Goal: Transaction & Acquisition: Book appointment/travel/reservation

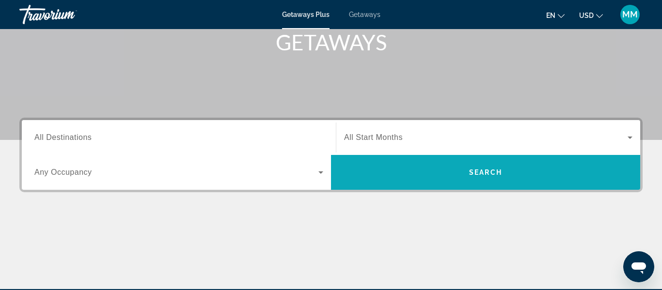
scroll to position [179, 0]
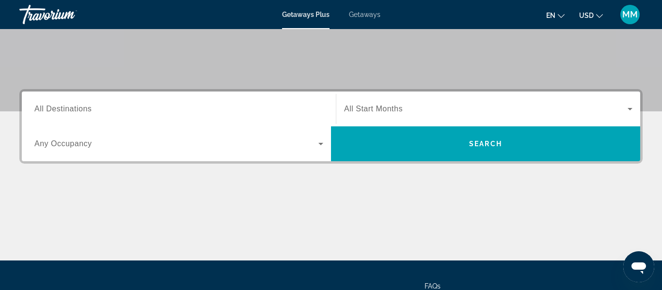
click at [224, 109] on input "Destination All Destinations" at bounding box center [178, 110] width 289 height 12
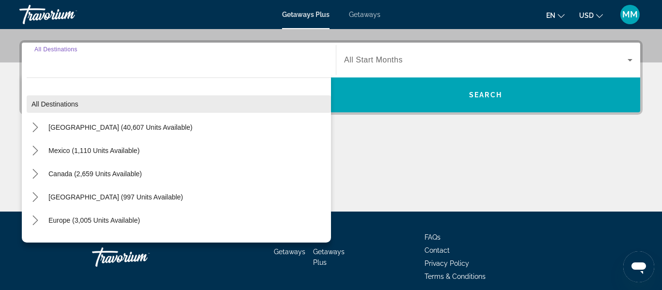
scroll to position [237, 0]
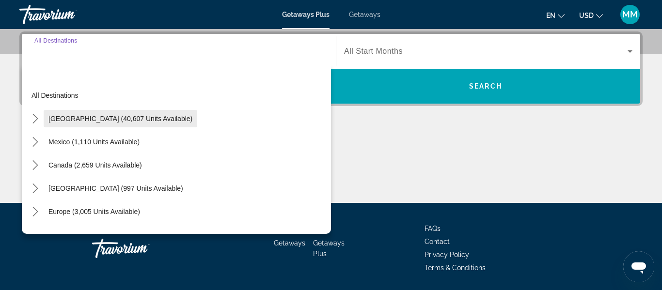
click at [88, 124] on span "Select destination: United States (40,607 units available)" at bounding box center [121, 118] width 154 height 23
type input "**********"
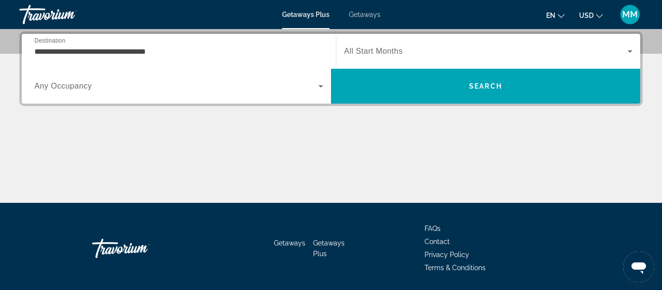
click at [495, 48] on span "Search widget" at bounding box center [486, 52] width 284 height 12
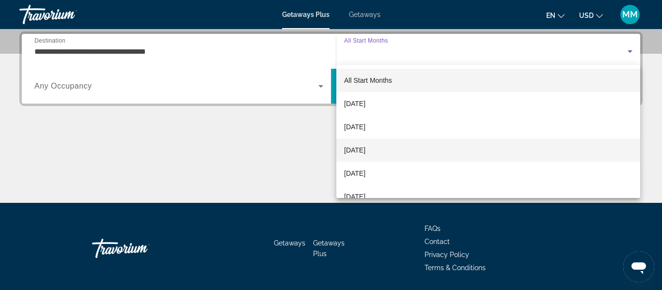
click at [354, 156] on mat-option "[DATE]" at bounding box center [489, 150] width 304 height 23
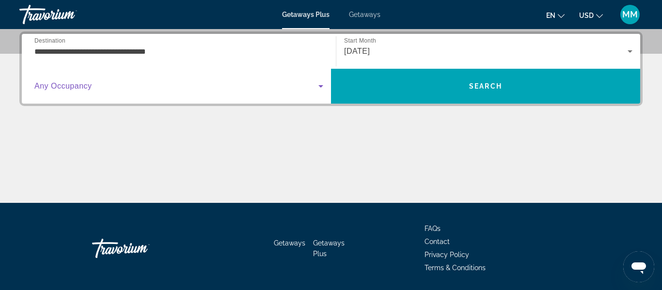
click at [320, 87] on icon "Search widget" at bounding box center [321, 87] width 12 height 12
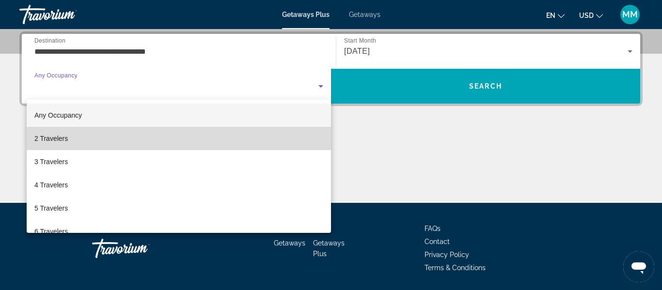
click at [45, 142] on span "2 Travelers" at bounding box center [50, 139] width 33 height 12
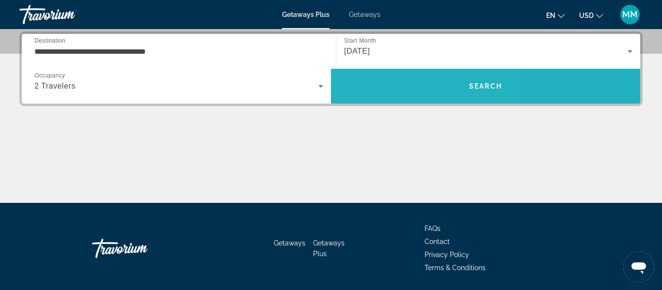
click at [396, 77] on span "Search" at bounding box center [485, 86] width 309 height 23
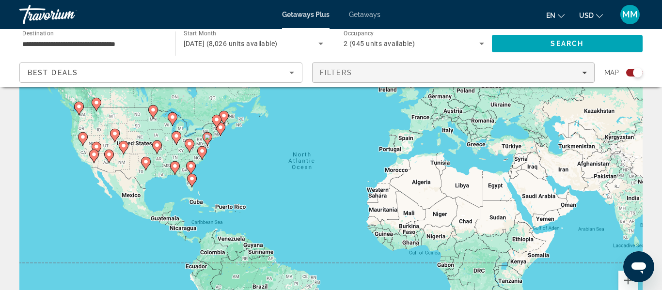
scroll to position [74, 0]
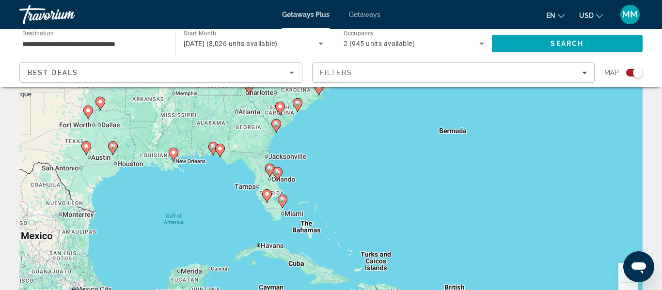
click at [269, 165] on icon "Main content" at bounding box center [270, 170] width 9 height 13
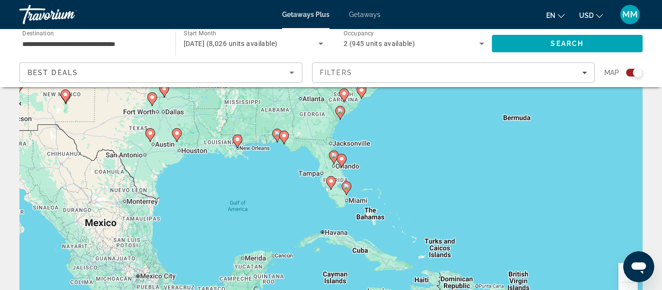
click at [334, 155] on image "Main content" at bounding box center [334, 156] width 6 height 6
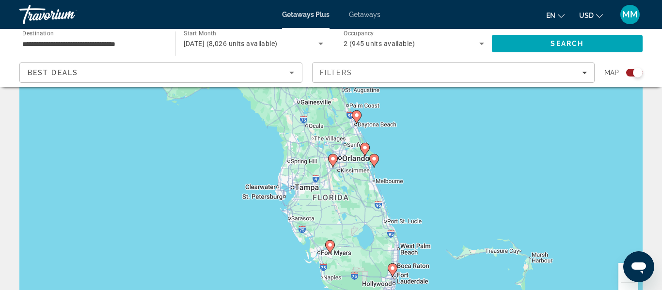
click at [333, 158] on image "Main content" at bounding box center [333, 159] width 6 height 6
type input "**********"
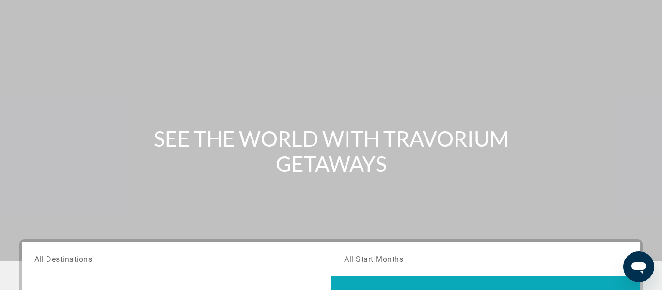
scroll to position [53, 0]
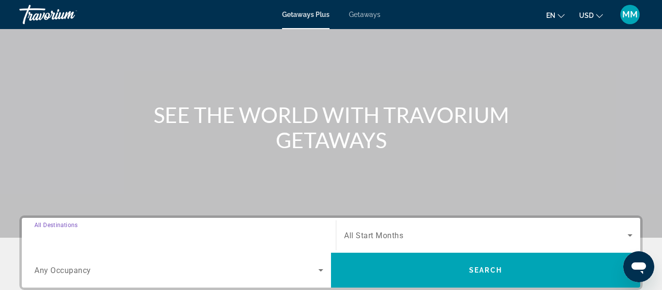
click at [265, 230] on input "Destination All Destinations" at bounding box center [178, 236] width 289 height 12
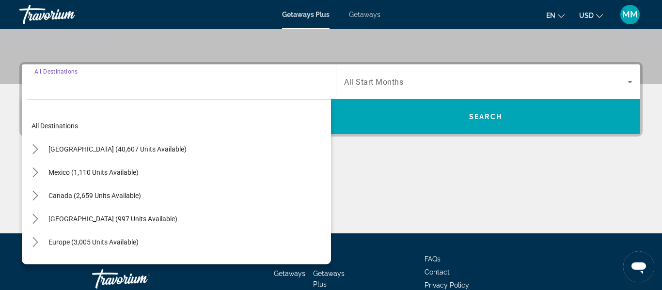
scroll to position [237, 0]
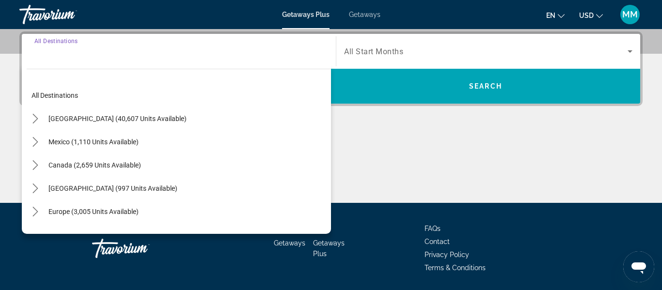
click at [96, 120] on span "United States (40,607 units available)" at bounding box center [117, 119] width 138 height 8
type input "**********"
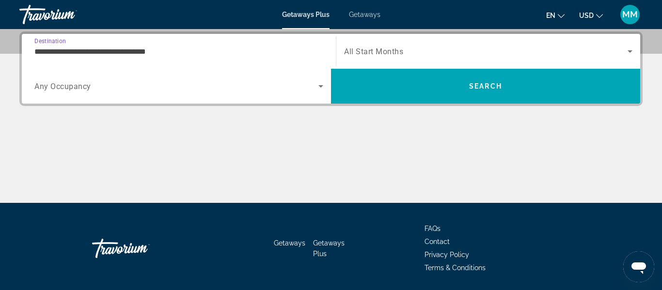
click at [518, 48] on span "Search widget" at bounding box center [486, 52] width 284 height 12
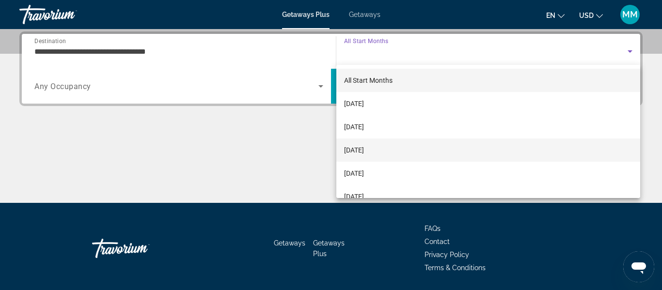
click at [355, 150] on span "[DATE]" at bounding box center [354, 151] width 20 height 12
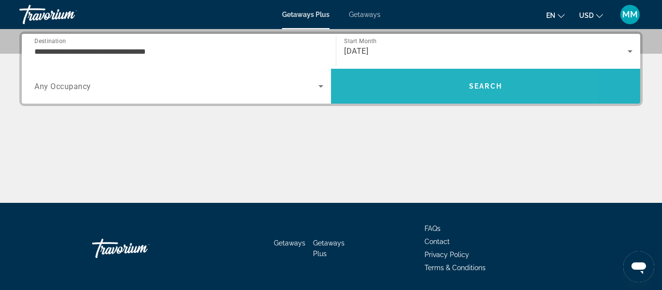
click at [373, 86] on span "Search" at bounding box center [485, 86] width 309 height 23
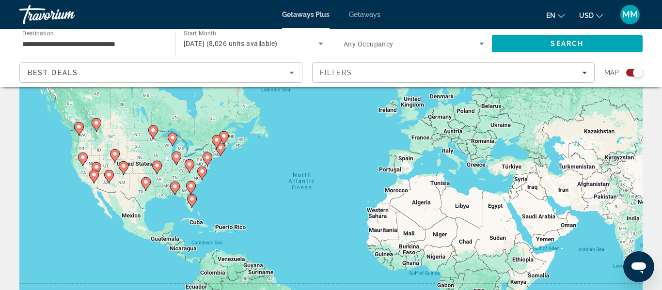
scroll to position [58, 0]
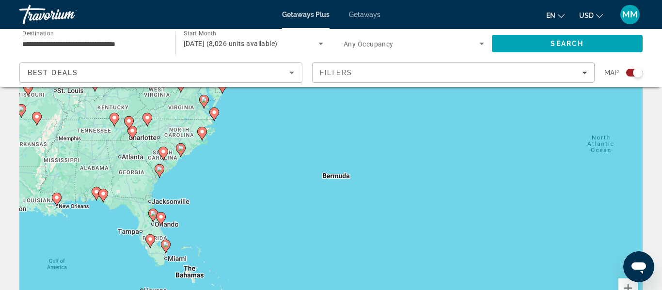
click at [164, 242] on icon "Main content" at bounding box center [165, 247] width 9 height 13
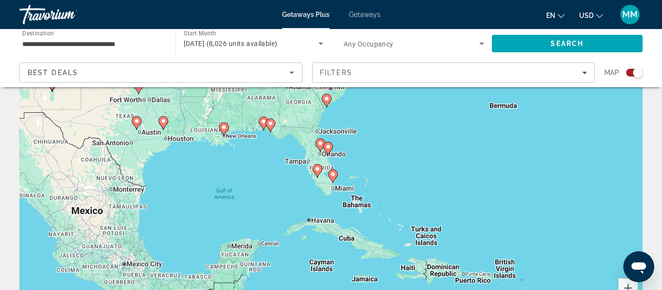
click at [343, 177] on div "To activate drag with keyboard, press Alt + Enter. Once in keyboard drag state,…" at bounding box center [331, 184] width 624 height 291
click at [339, 177] on div "To activate drag with keyboard, press Alt + Enter. Once in keyboard drag state,…" at bounding box center [331, 184] width 624 height 291
click at [333, 176] on image "Main content" at bounding box center [333, 175] width 6 height 6
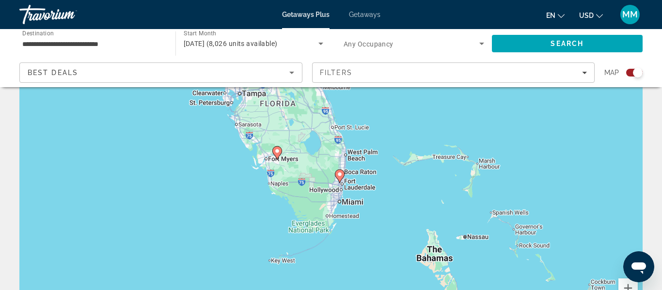
click at [339, 175] on image "Main content" at bounding box center [340, 175] width 6 height 6
type input "**********"
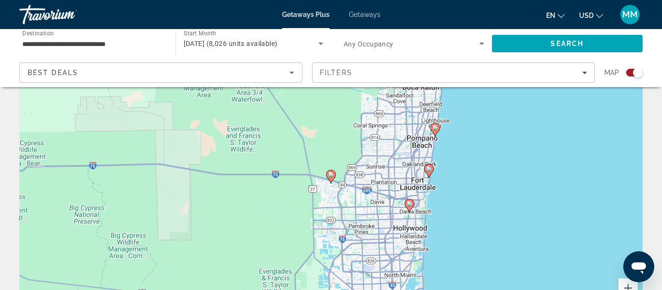
click at [332, 177] on image "Main content" at bounding box center [331, 175] width 6 height 6
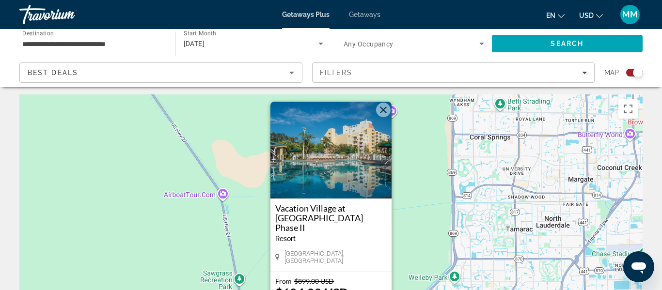
scroll to position [0, 0]
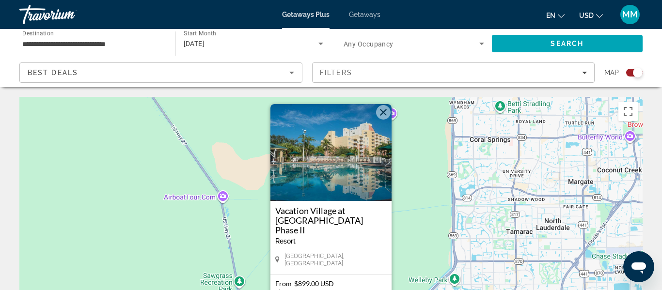
drag, startPoint x: 385, startPoint y: 120, endPoint x: 363, endPoint y: 114, distance: 22.6
click at [386, 120] on button "Close" at bounding box center [383, 112] width 15 height 15
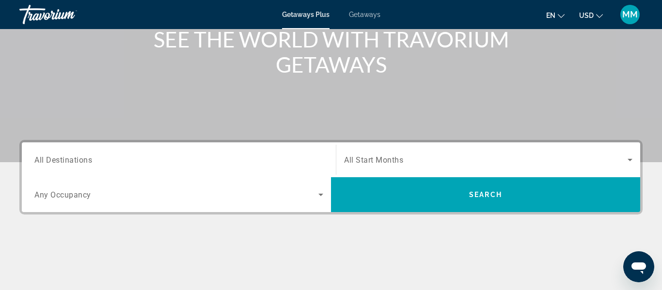
click at [178, 162] on input "Destination All Destinations" at bounding box center [178, 161] width 289 height 12
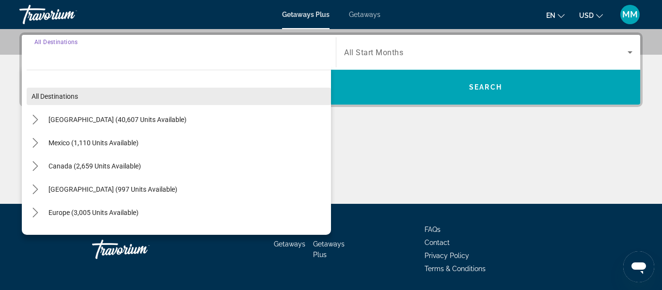
scroll to position [237, 0]
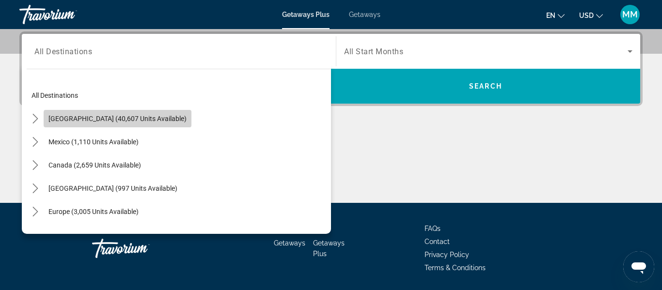
click at [125, 121] on span "United States (40,607 units available)" at bounding box center [117, 119] width 138 height 8
type input "**********"
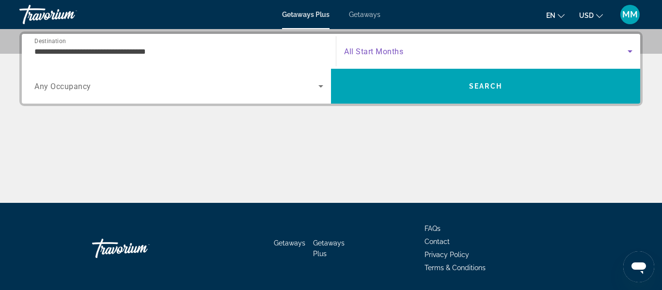
click at [448, 49] on span "Search widget" at bounding box center [486, 52] width 284 height 12
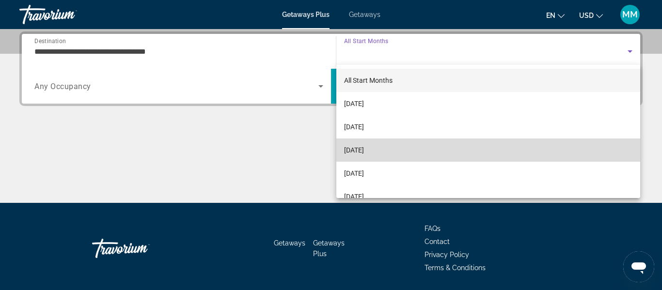
click at [357, 150] on span "[DATE]" at bounding box center [354, 151] width 20 height 12
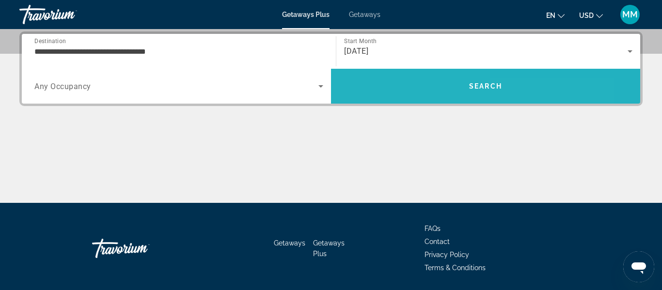
click at [381, 92] on span "Search" at bounding box center [485, 86] width 309 height 23
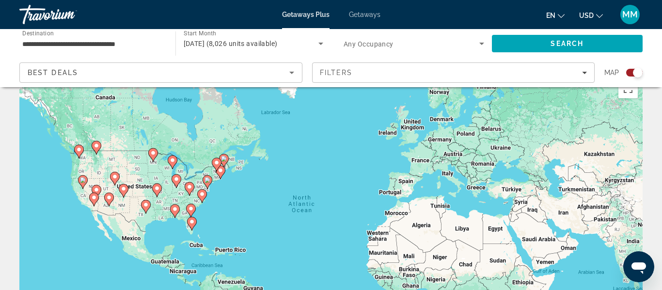
scroll to position [36, 0]
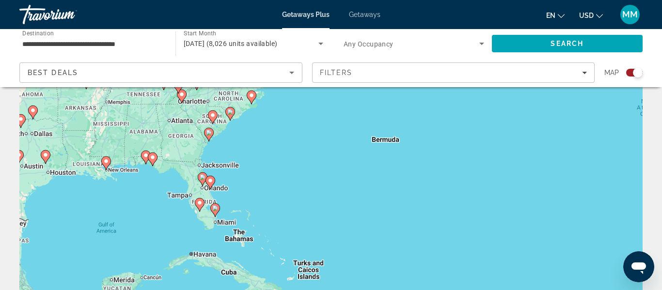
click at [211, 181] on image "Main content" at bounding box center [211, 181] width 6 height 6
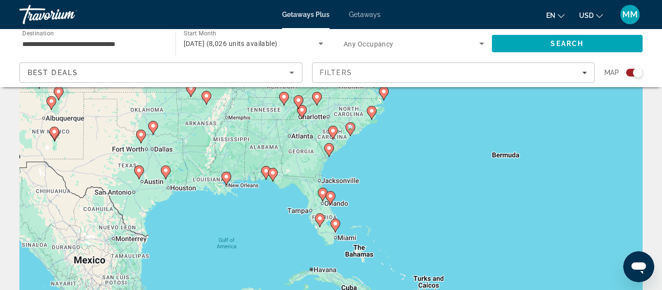
click at [335, 201] on gmp-advanced-marker "Main content" at bounding box center [331, 198] width 10 height 15
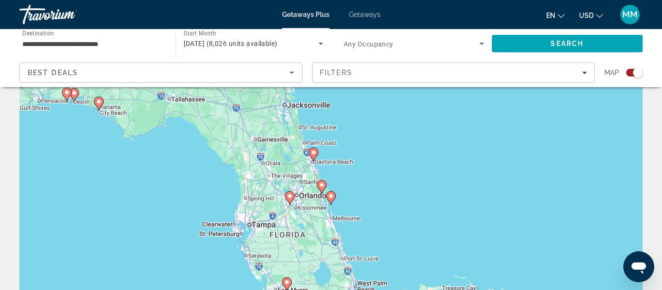
click at [330, 198] on image "Main content" at bounding box center [331, 197] width 6 height 6
type input "**********"
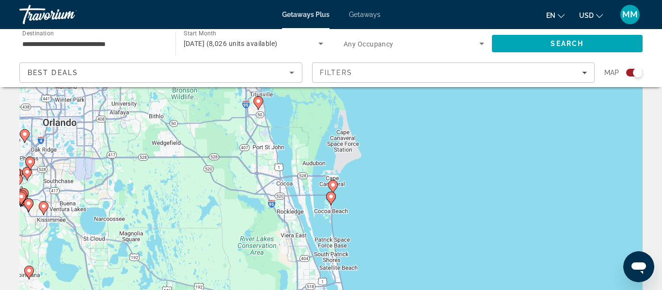
click at [331, 198] on image "Main content" at bounding box center [331, 197] width 6 height 6
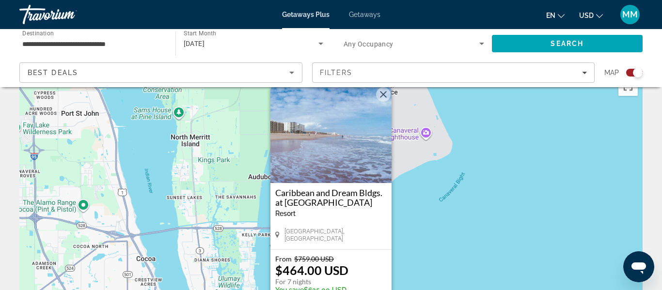
scroll to position [0, 0]
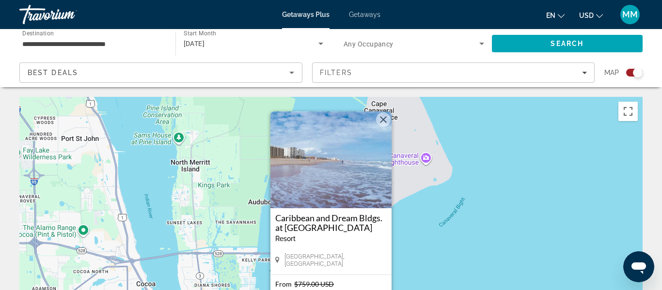
click at [384, 121] on button "Close" at bounding box center [383, 120] width 15 height 15
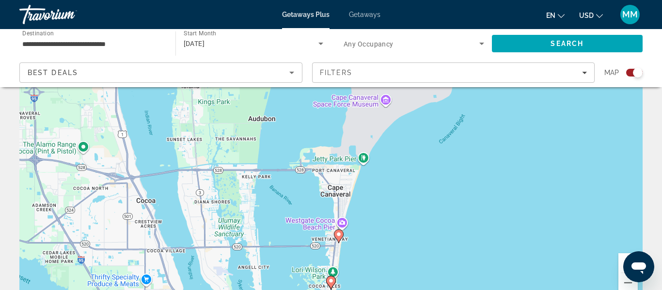
scroll to position [86, 0]
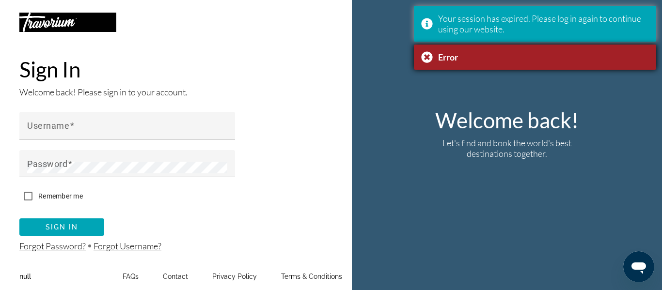
click at [617, 17] on div "Your session has expired. Please log in again to continue using our website." at bounding box center [543, 23] width 211 height 21
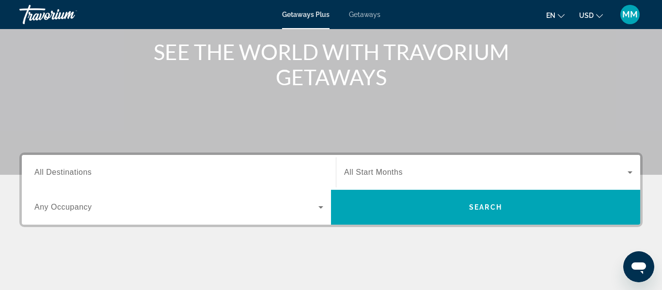
scroll to position [123, 0]
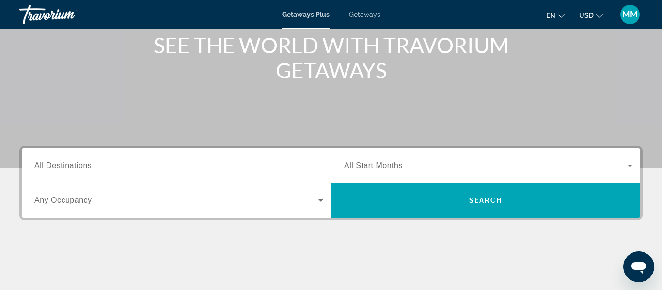
click at [173, 168] on input "Destination All Destinations" at bounding box center [178, 167] width 289 height 12
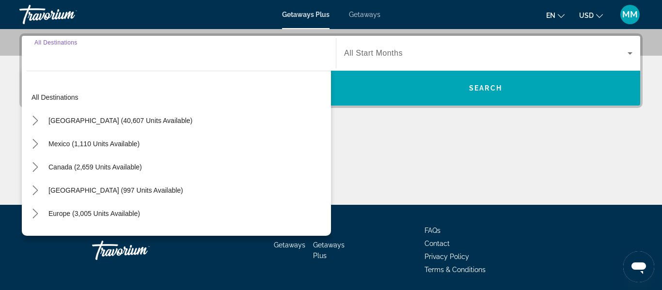
scroll to position [237, 0]
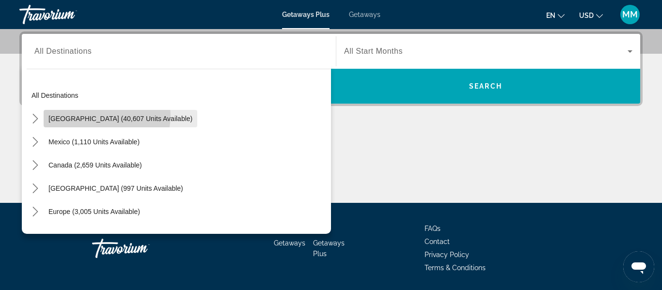
click at [107, 116] on span "[GEOGRAPHIC_DATA] (40,607 units available)" at bounding box center [120, 119] width 144 height 8
type input "**********"
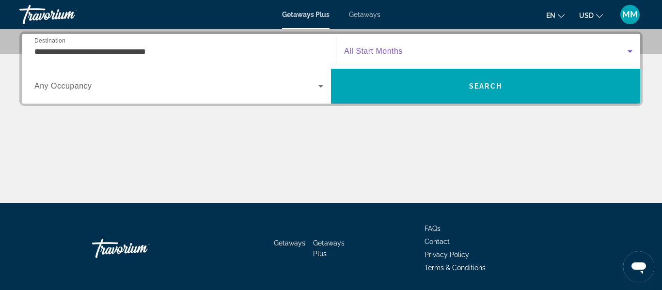
click at [434, 57] on span "Search widget" at bounding box center [486, 52] width 284 height 12
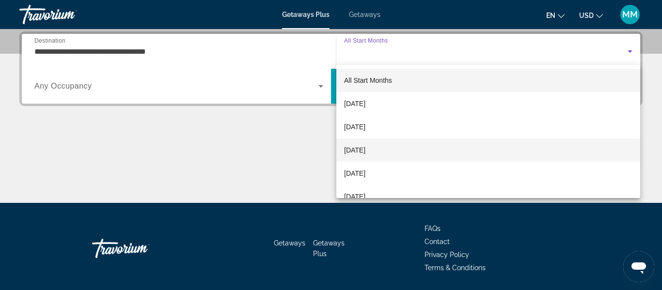
click at [366, 151] on span "[DATE]" at bounding box center [354, 151] width 21 height 12
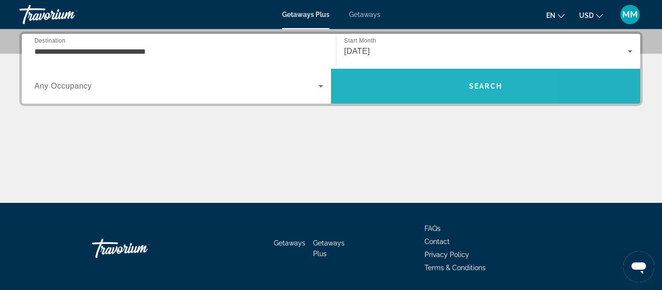
click at [353, 82] on span "Search" at bounding box center [485, 86] width 309 height 23
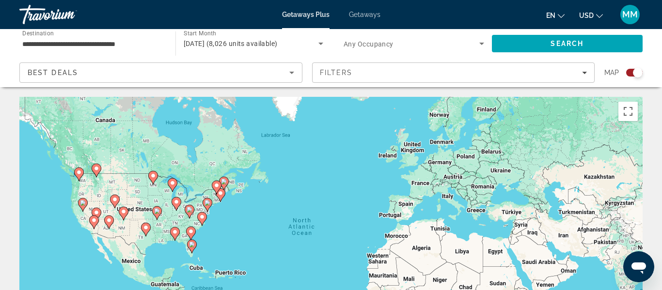
click at [193, 244] on image "Main content" at bounding box center [192, 245] width 6 height 6
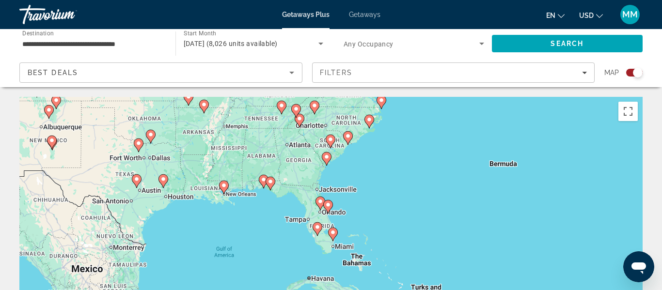
click at [320, 200] on image "Main content" at bounding box center [321, 202] width 6 height 6
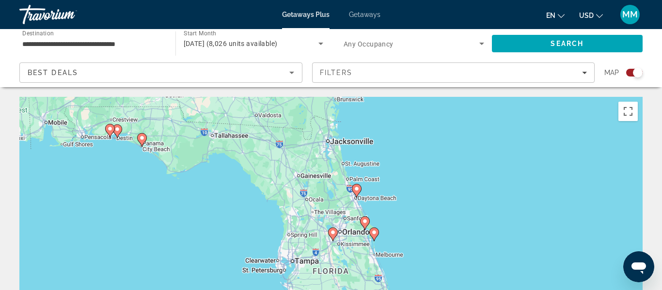
click at [334, 233] on image "Main content" at bounding box center [333, 233] width 6 height 6
type input "**********"
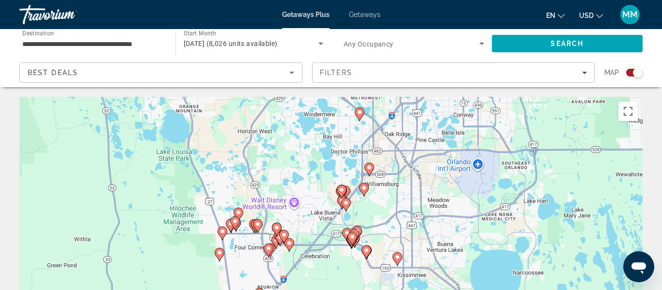
click at [239, 210] on image "Main content" at bounding box center [239, 213] width 6 height 6
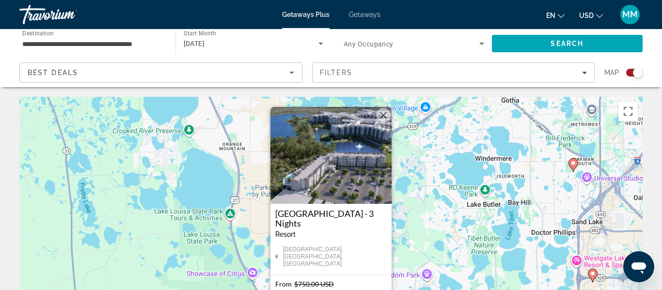
click at [386, 117] on button "Close" at bounding box center [383, 115] width 15 height 15
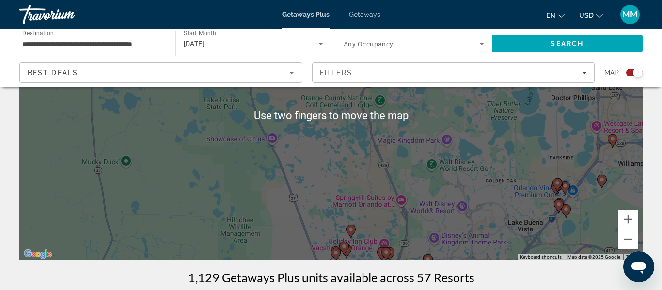
scroll to position [129, 0]
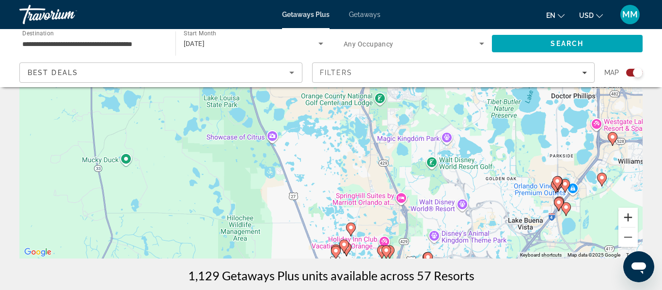
click at [629, 222] on button "Zoom in" at bounding box center [628, 217] width 19 height 19
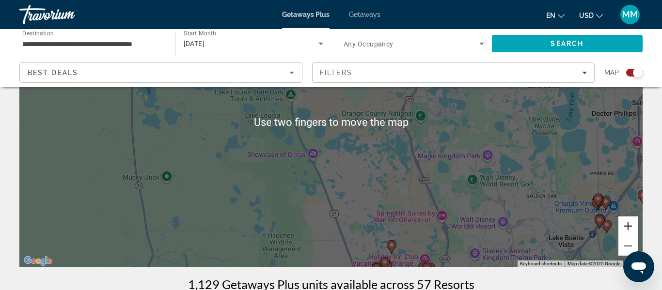
scroll to position [123, 0]
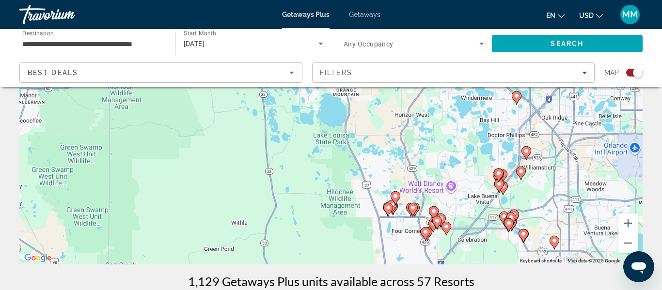
click at [410, 209] on icon "Main content" at bounding box center [413, 210] width 9 height 13
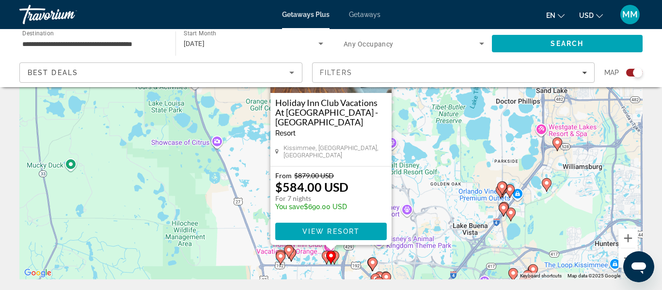
scroll to position [115, 0]
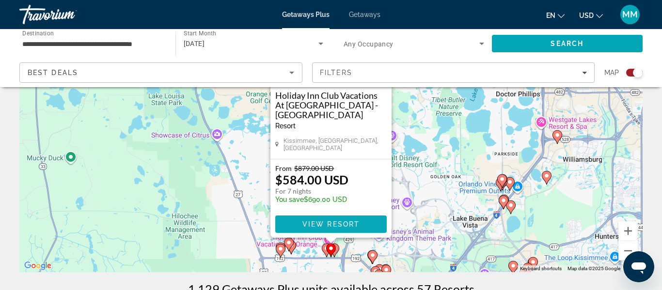
click at [330, 226] on span "View Resort" at bounding box center [331, 225] width 57 height 8
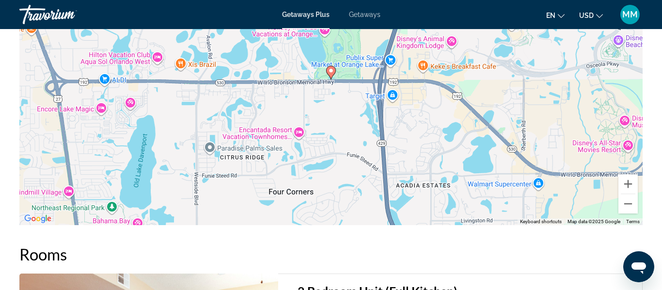
scroll to position [1749, 0]
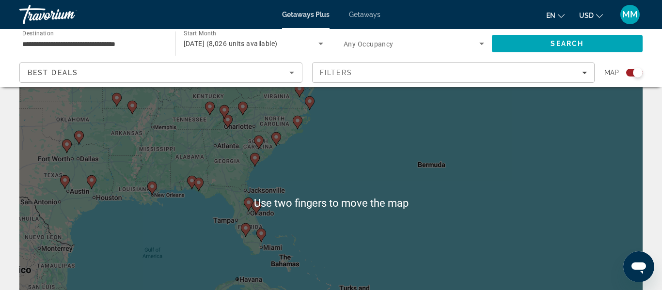
scroll to position [37, 0]
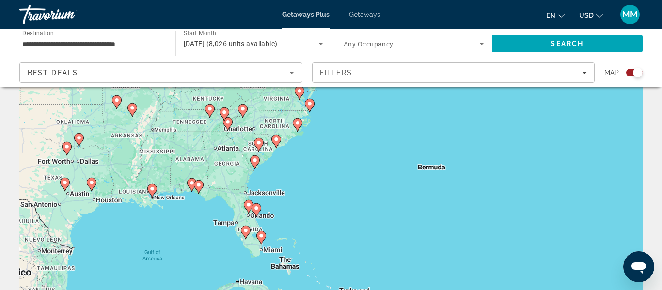
click at [256, 208] on image "Main content" at bounding box center [257, 209] width 6 height 6
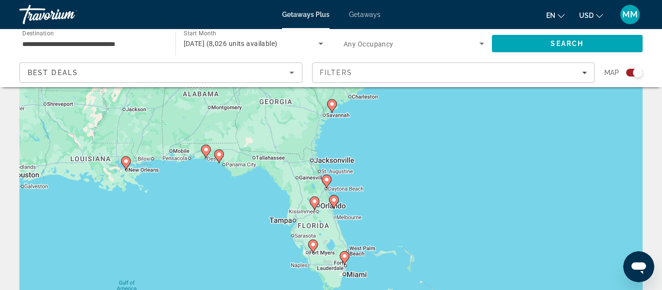
click at [312, 199] on image "Main content" at bounding box center [315, 202] width 6 height 6
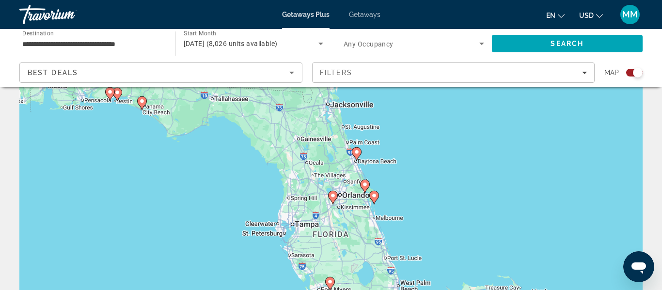
click at [331, 195] on image "Main content" at bounding box center [333, 196] width 6 height 6
type input "**********"
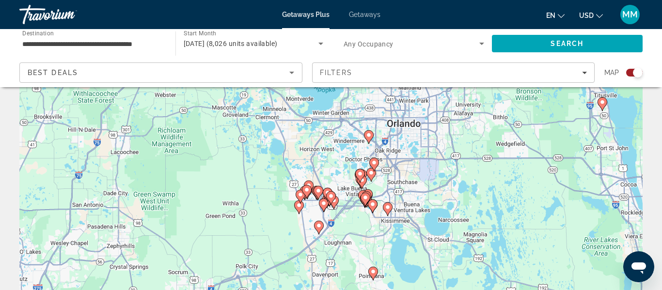
click at [318, 190] on image "Main content" at bounding box center [319, 191] width 6 height 6
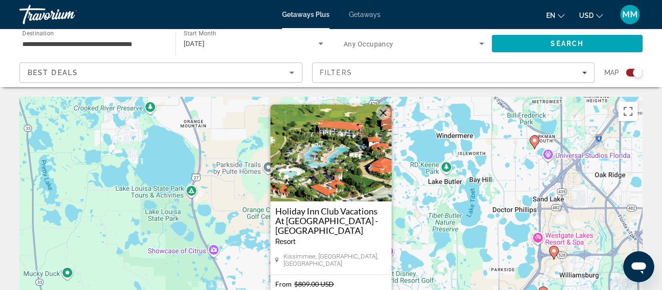
scroll to position [5, 0]
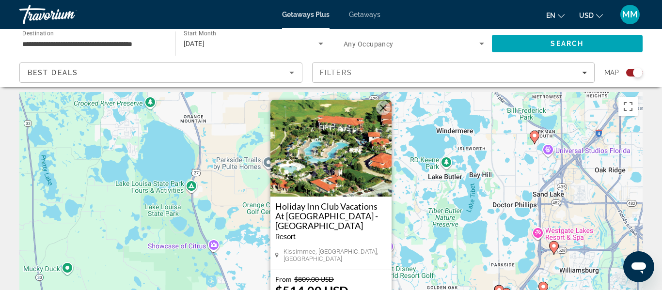
click at [387, 113] on button "Close" at bounding box center [383, 108] width 15 height 15
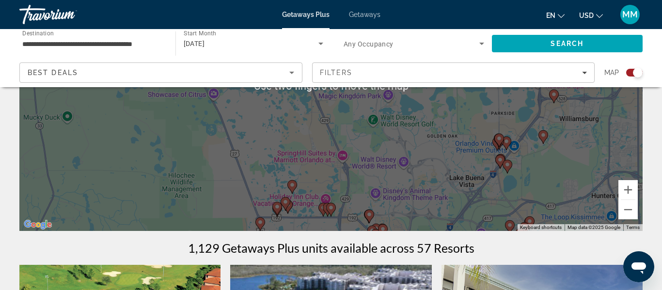
scroll to position [151, 0]
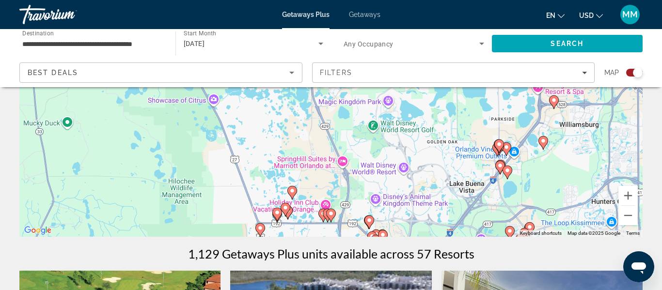
click at [329, 212] on image "Main content" at bounding box center [331, 214] width 6 height 6
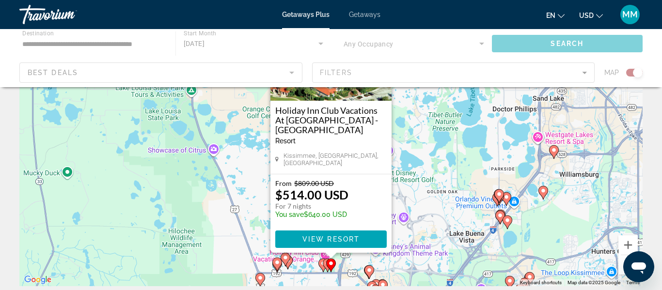
scroll to position [0, 0]
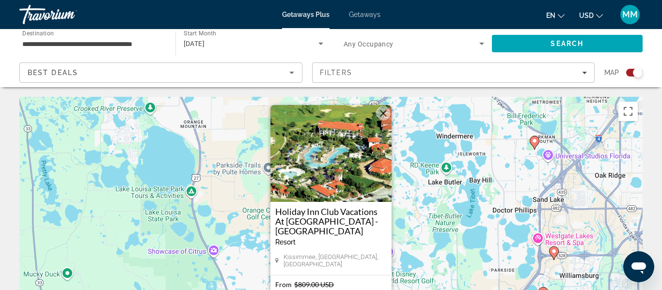
click at [386, 116] on button "Close" at bounding box center [383, 113] width 15 height 15
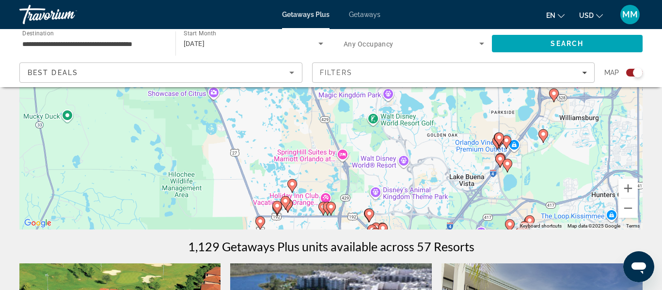
scroll to position [159, 0]
click at [345, 153] on div "To navigate, press the arrow keys. To activate drag with keyboard, press Alt + …" at bounding box center [331, 83] width 624 height 291
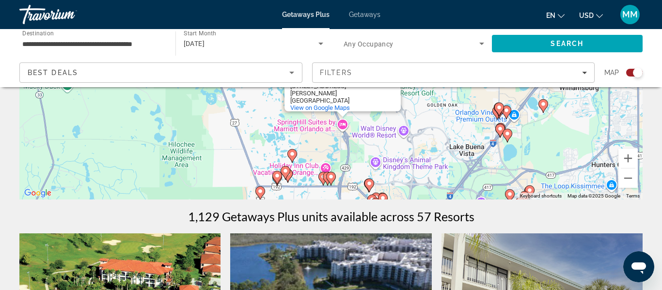
scroll to position [187, 0]
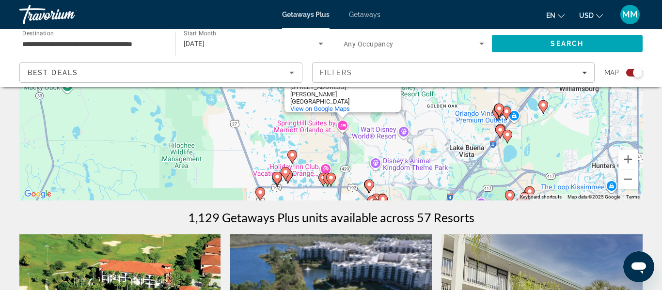
click at [333, 179] on image "Main content" at bounding box center [331, 178] width 6 height 6
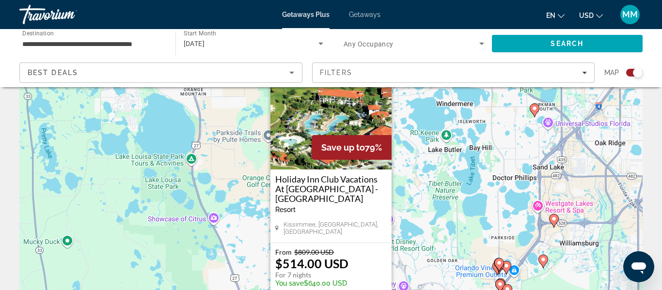
scroll to position [0, 0]
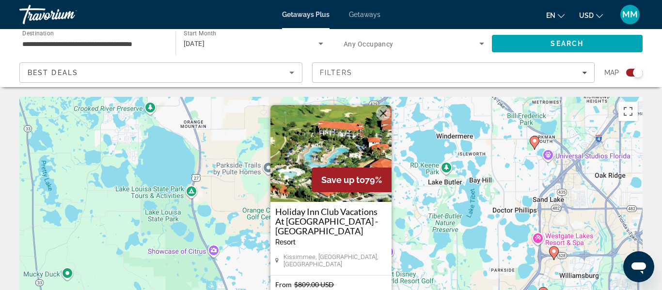
click at [383, 119] on button "Close" at bounding box center [383, 113] width 15 height 15
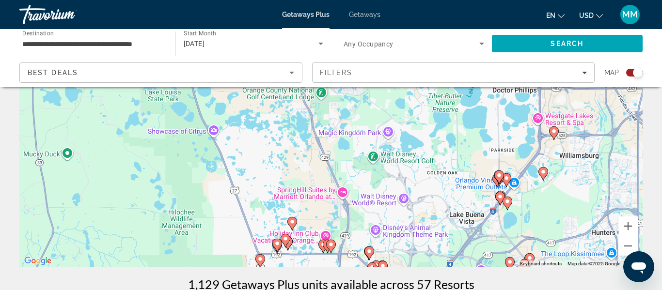
scroll to position [121, 0]
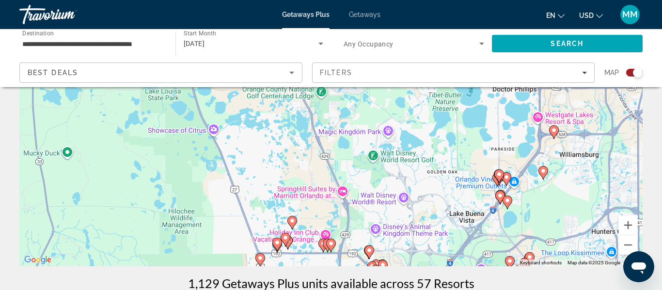
click at [320, 242] on icon "Main content" at bounding box center [323, 246] width 9 height 13
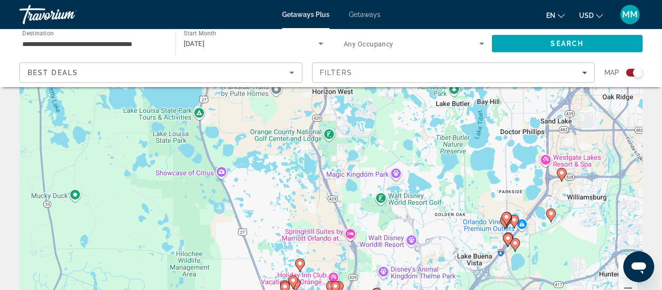
scroll to position [100, 0]
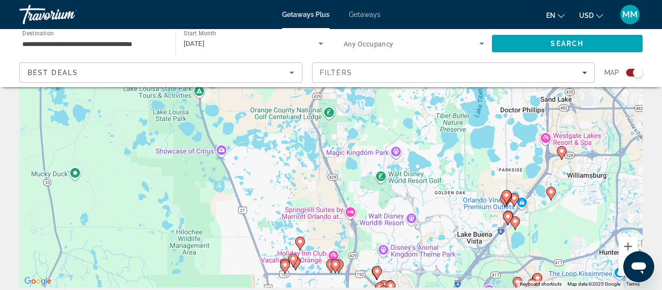
click at [328, 264] on image "Main content" at bounding box center [331, 265] width 6 height 6
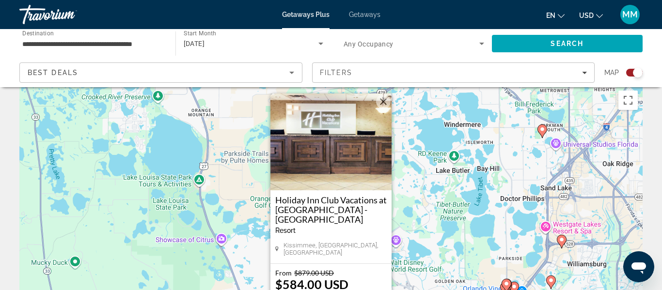
scroll to position [15, 0]
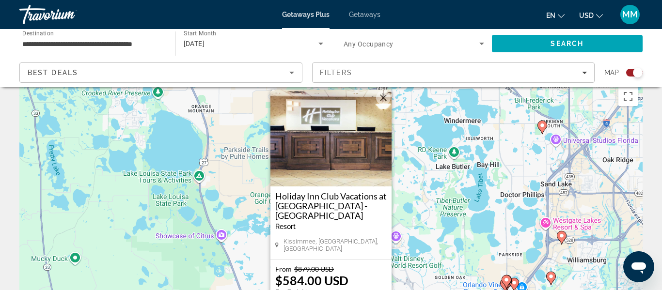
click at [382, 103] on button "Close" at bounding box center [383, 98] width 15 height 15
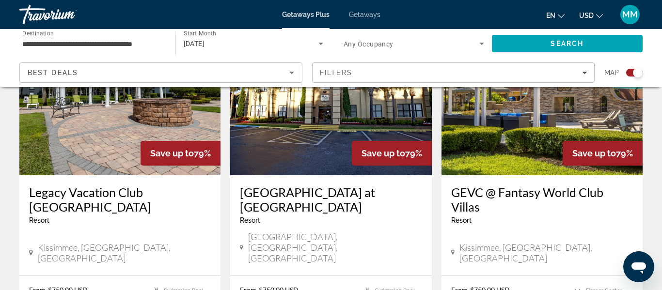
scroll to position [1632, 0]
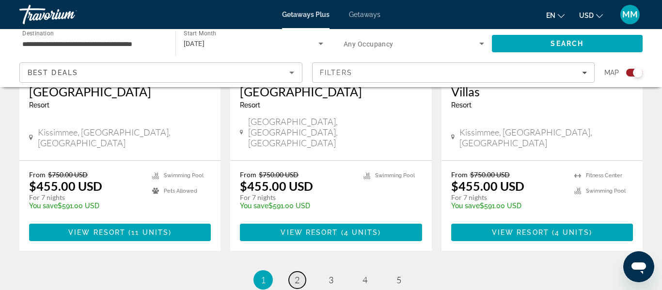
click at [299, 275] on span "2" at bounding box center [297, 280] width 5 height 11
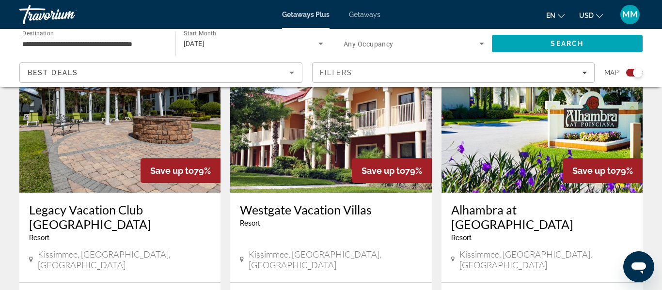
scroll to position [771, 0]
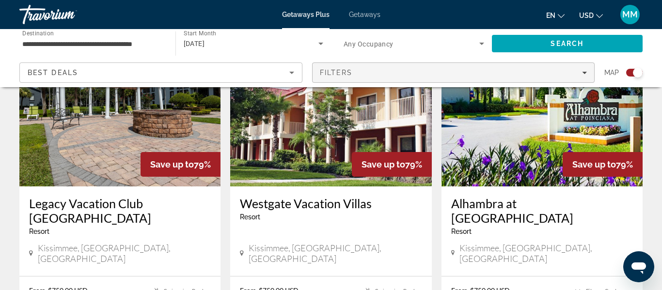
click at [585, 72] on icon "Filters" at bounding box center [584, 72] width 5 height 5
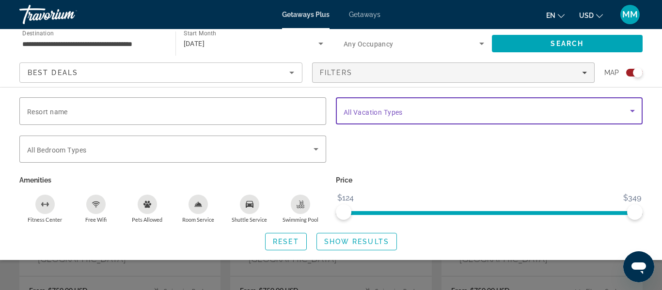
click at [629, 111] on icon "Search widget" at bounding box center [633, 111] width 12 height 12
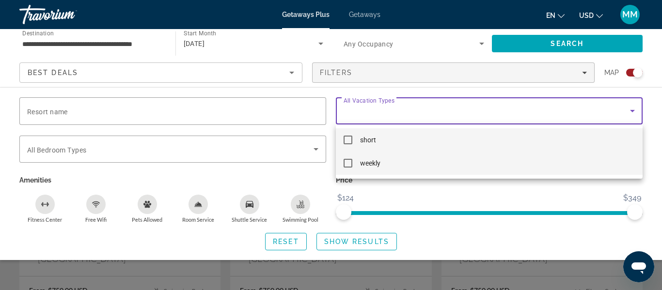
click at [347, 165] on mat-pseudo-checkbox at bounding box center [348, 163] width 9 height 9
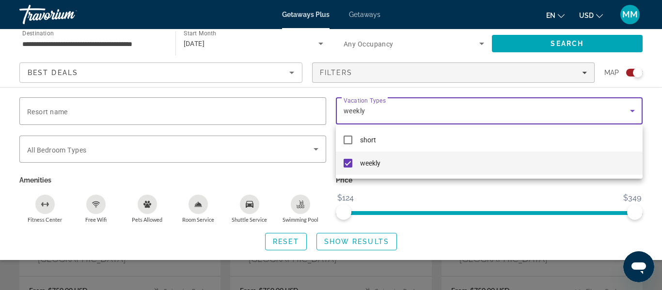
click at [337, 244] on div at bounding box center [331, 145] width 662 height 290
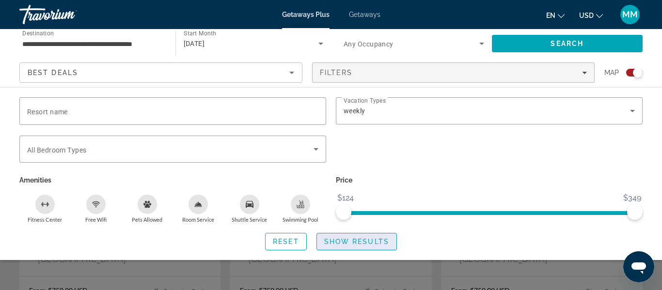
click at [340, 242] on span "Show Results" at bounding box center [356, 242] width 65 height 8
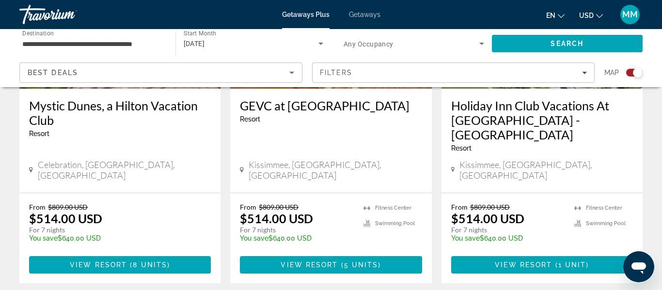
scroll to position [1637, 0]
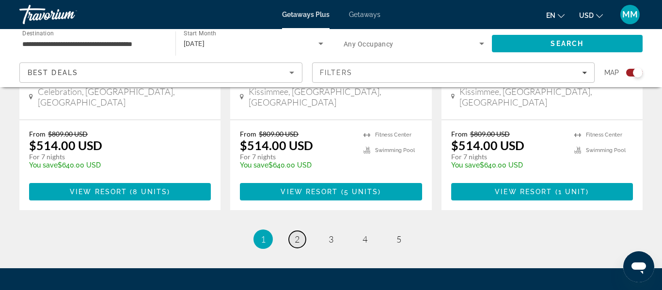
click at [300, 231] on link "page 2" at bounding box center [297, 239] width 17 height 17
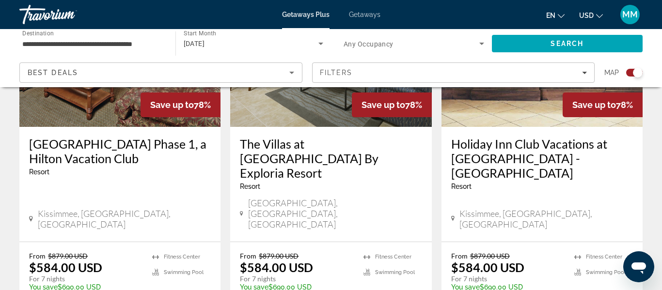
scroll to position [1569, 0]
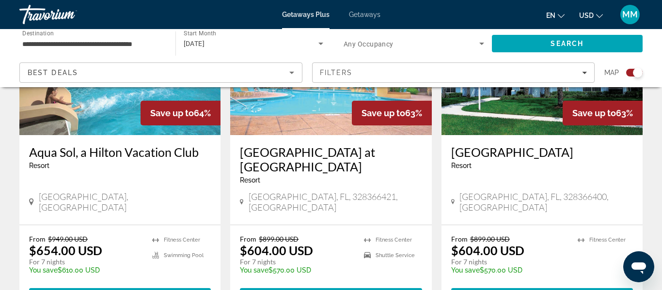
scroll to position [1549, 0]
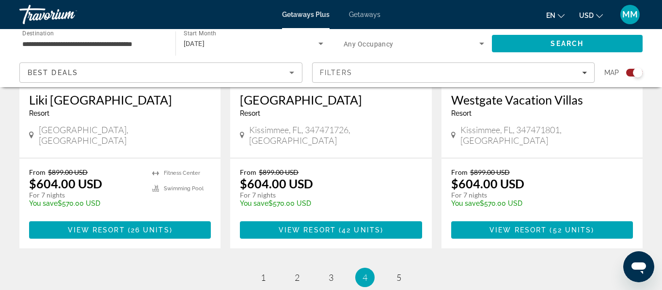
scroll to position [1551, 0]
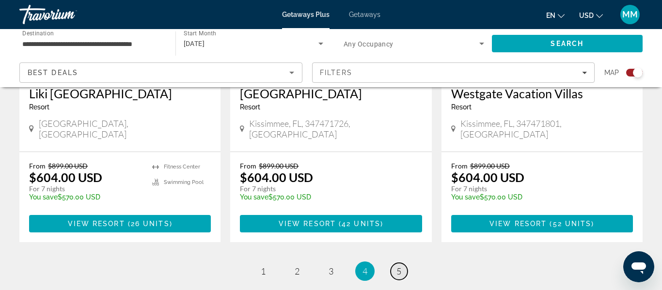
click at [401, 266] on span "5" at bounding box center [399, 271] width 5 height 11
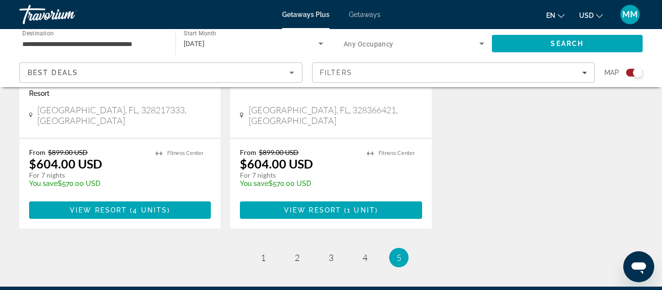
scroll to position [515, 0]
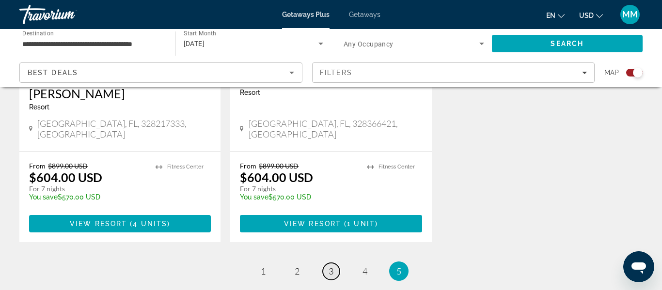
click at [337, 263] on link "page 3" at bounding box center [331, 271] width 17 height 17
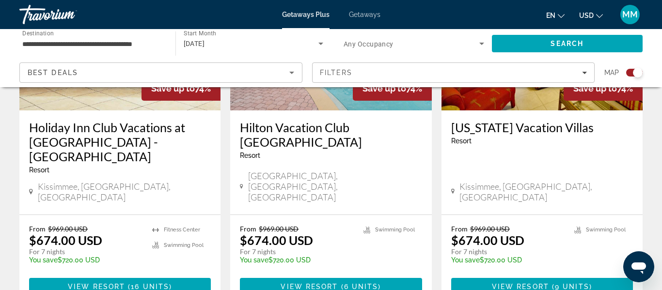
scroll to position [471, 0]
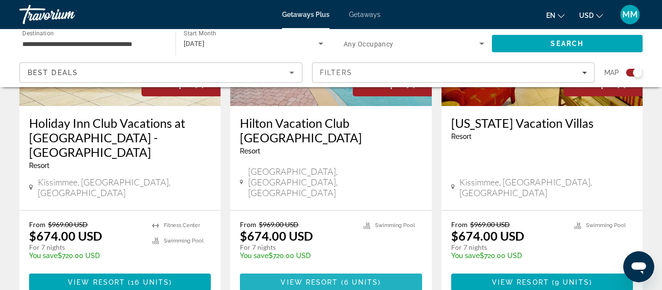
click at [325, 279] on span "View Resort" at bounding box center [309, 283] width 57 height 8
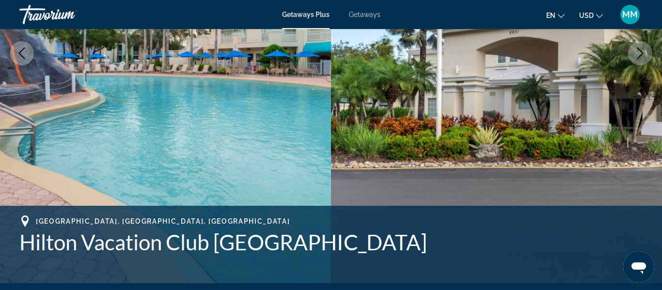
scroll to position [208, 0]
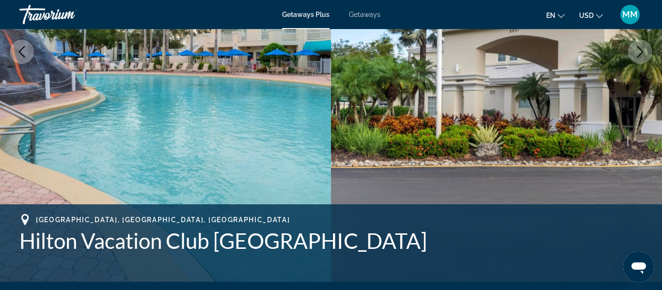
click at [646, 51] on icon "Next image" at bounding box center [641, 52] width 12 height 12
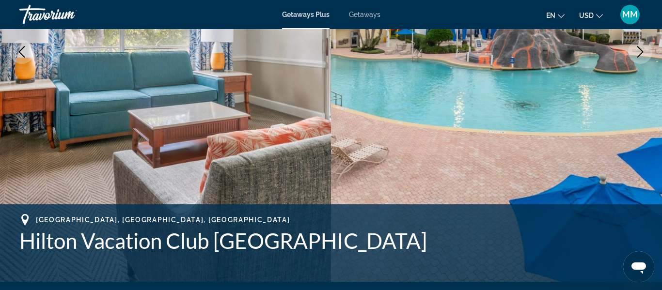
click at [644, 52] on icon "Next image" at bounding box center [641, 52] width 12 height 12
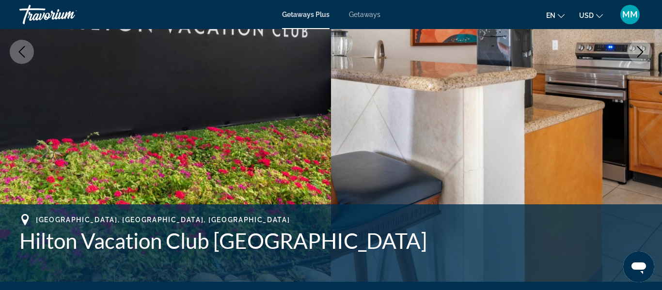
click at [640, 54] on icon "Next image" at bounding box center [641, 52] width 12 height 12
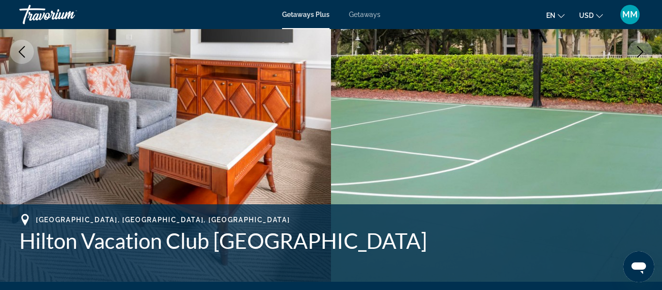
click at [640, 54] on icon "Next image" at bounding box center [641, 52] width 12 height 12
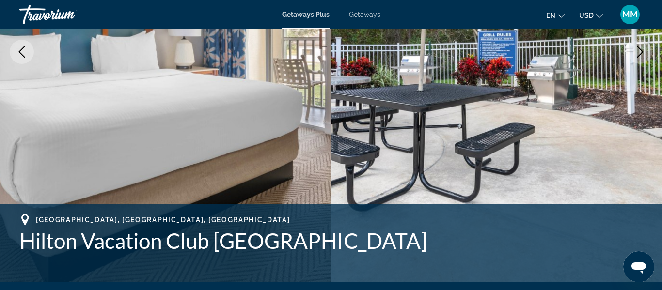
click at [640, 54] on icon "Next image" at bounding box center [641, 52] width 12 height 12
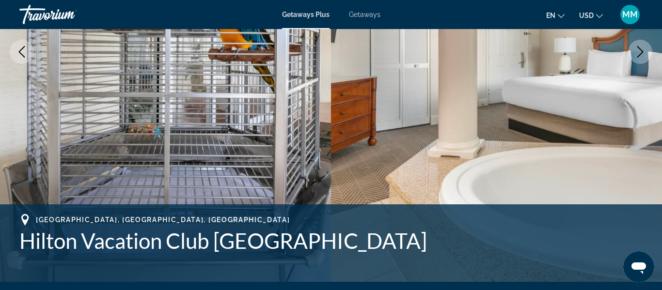
click at [640, 54] on icon "Next image" at bounding box center [641, 52] width 12 height 12
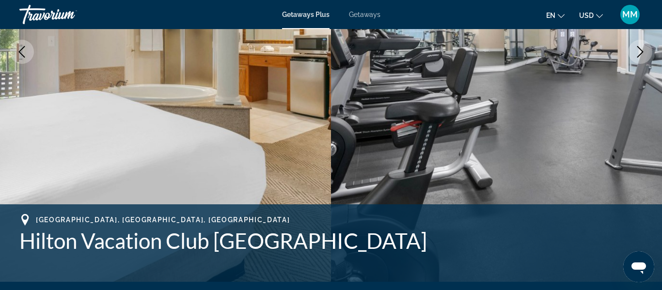
click at [640, 54] on icon "Next image" at bounding box center [641, 52] width 12 height 12
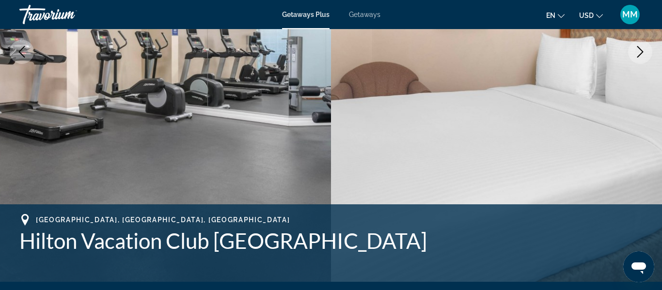
click at [640, 55] on icon "Next image" at bounding box center [641, 52] width 6 height 12
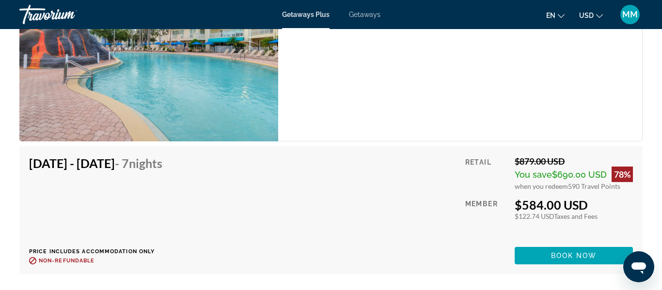
scroll to position [2566, 0]
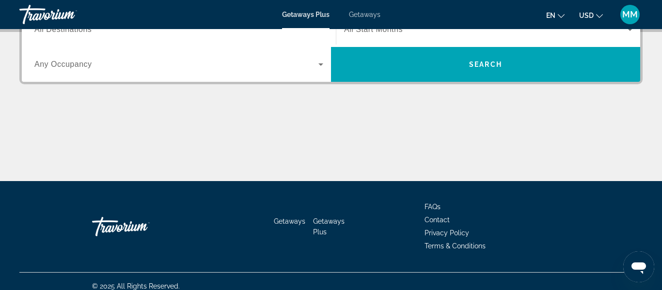
scroll to position [269, 0]
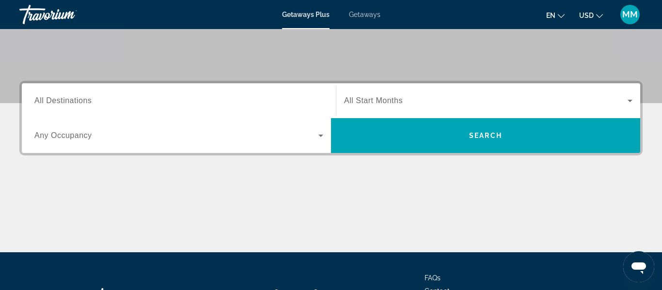
click at [175, 101] on input "Destination All Destinations" at bounding box center [178, 102] width 289 height 12
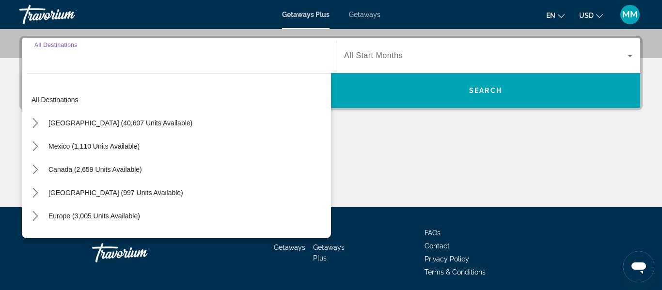
scroll to position [237, 0]
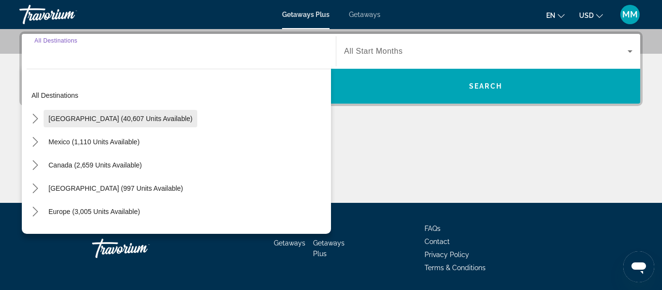
click at [154, 119] on span "[GEOGRAPHIC_DATA] (40,607 units available)" at bounding box center [120, 119] width 144 height 8
type input "**********"
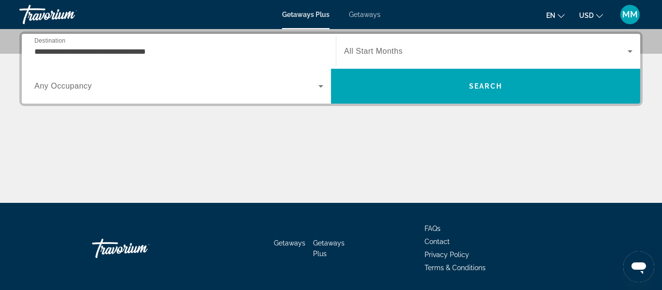
click at [400, 50] on span "All Start Months" at bounding box center [373, 51] width 59 height 8
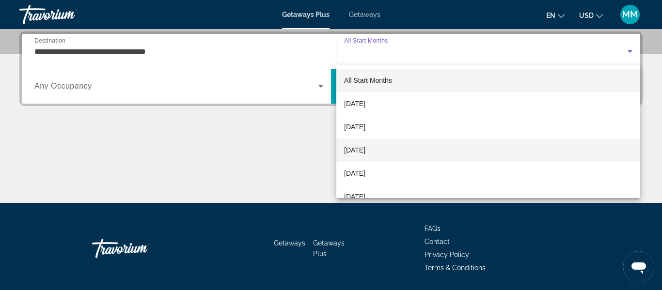
click at [365, 153] on span "[DATE]" at bounding box center [354, 151] width 21 height 12
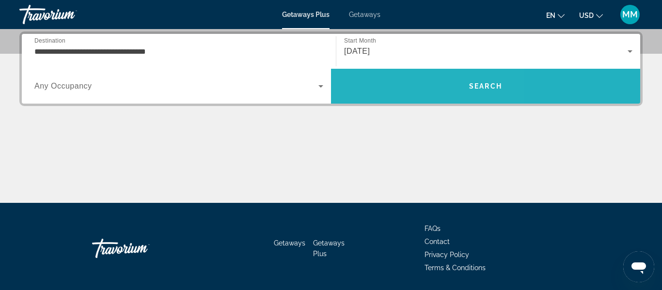
click at [398, 88] on span "Search" at bounding box center [485, 86] width 309 height 23
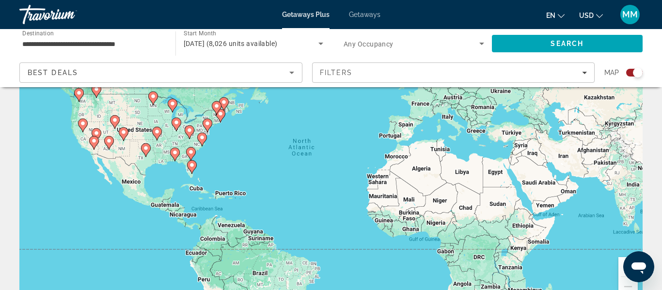
scroll to position [85, 0]
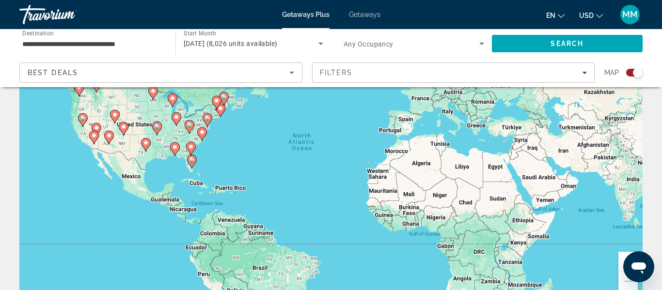
click at [189, 159] on image "Main content" at bounding box center [192, 160] width 6 height 6
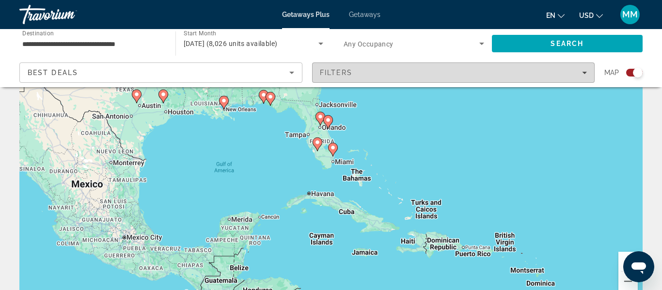
click at [543, 70] on div "Filters" at bounding box center [454, 73] width 268 height 8
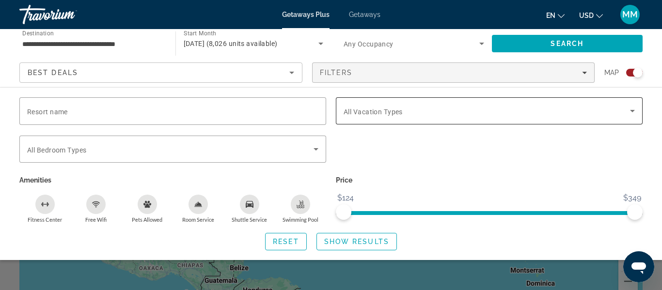
click at [395, 111] on span "All Vacation Types" at bounding box center [373, 112] width 59 height 8
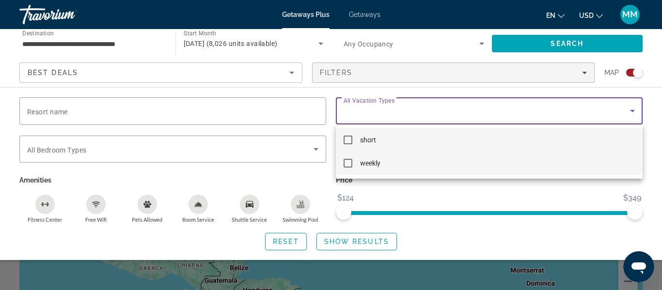
click at [350, 160] on mat-pseudo-checkbox at bounding box center [348, 163] width 9 height 9
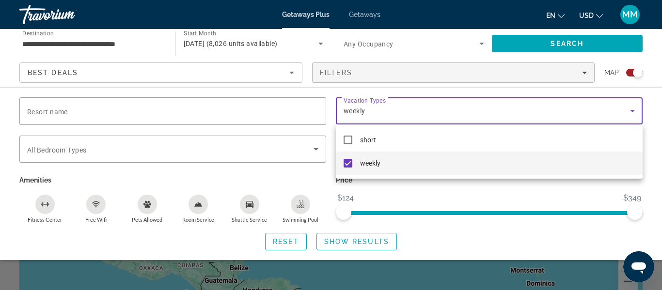
click at [335, 243] on div at bounding box center [331, 145] width 662 height 290
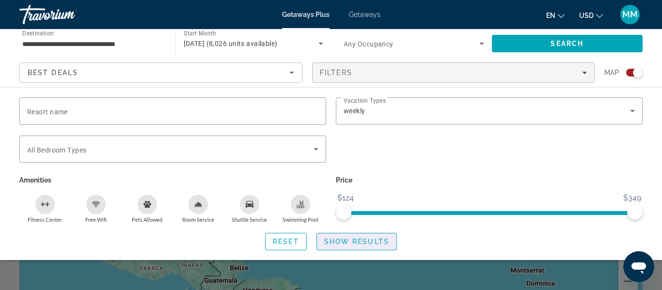
click at [335, 243] on span "Show Results" at bounding box center [356, 242] width 65 height 8
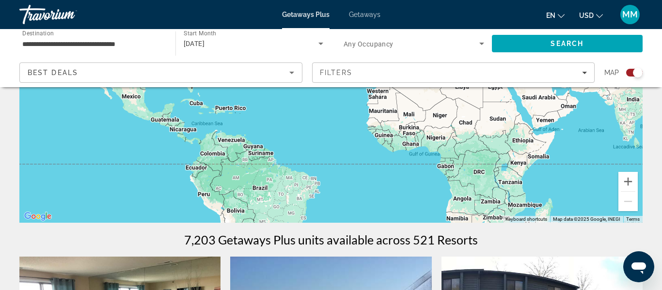
scroll to position [110, 0]
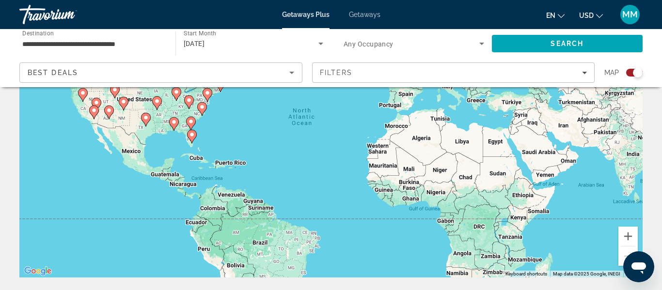
click at [192, 138] on icon "Main content" at bounding box center [192, 136] width 9 height 13
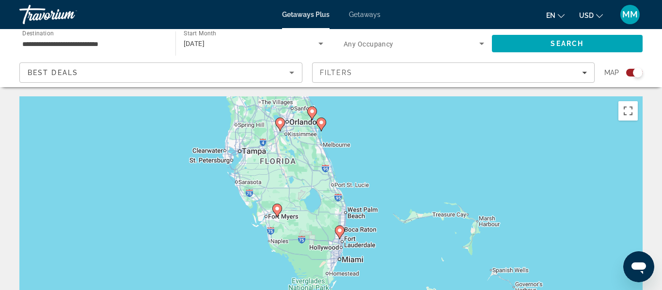
scroll to position [0, 0]
click at [295, 125] on div "To navigate, press the arrow keys. To activate drag with keyboard, press Alt + …" at bounding box center [331, 242] width 624 height 291
click at [280, 125] on image "Main content" at bounding box center [281, 123] width 6 height 6
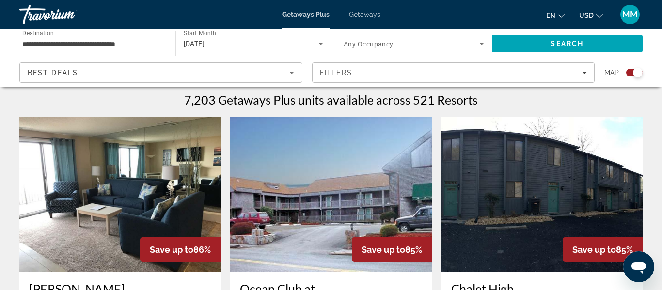
scroll to position [271, 0]
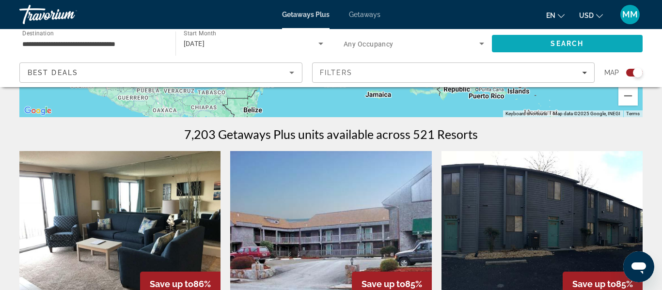
click at [513, 44] on span "Search" at bounding box center [567, 43] width 151 height 23
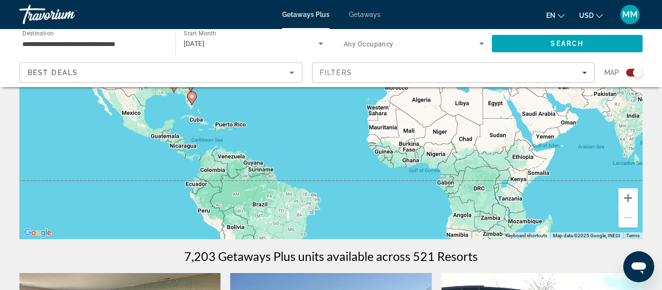
scroll to position [145, 0]
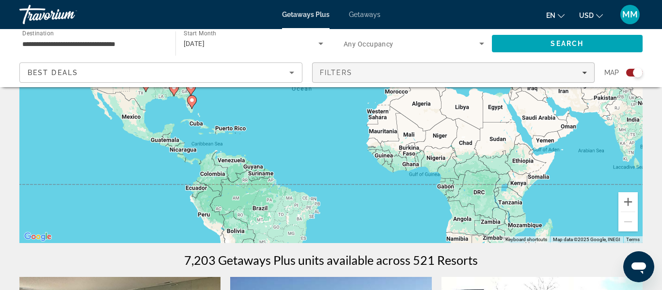
click at [350, 71] on span "Filters" at bounding box center [336, 73] width 33 height 8
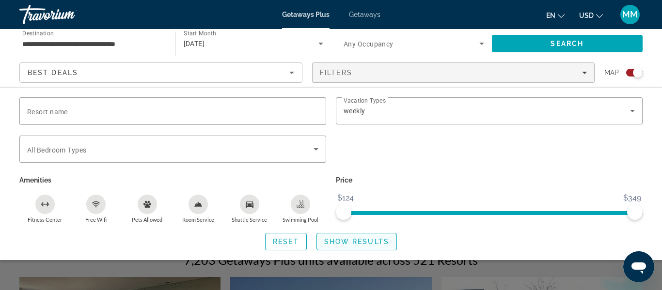
click at [334, 240] on span "Show Results" at bounding box center [356, 242] width 65 height 8
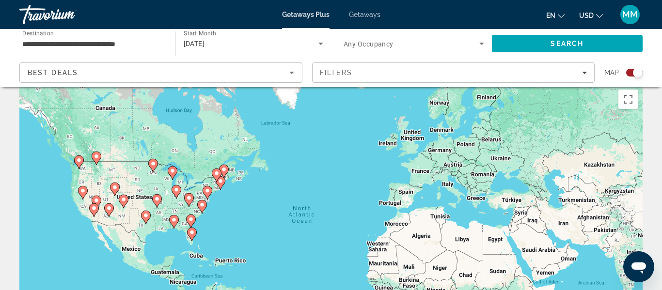
scroll to position [15, 0]
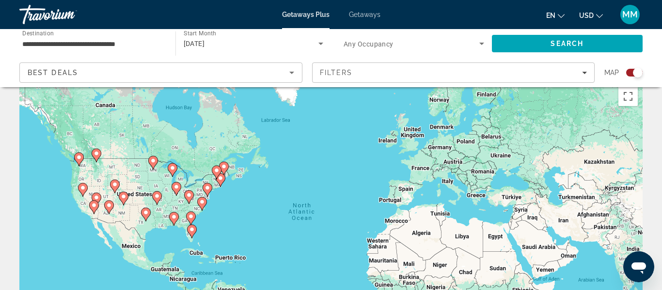
click at [191, 229] on image "Main content" at bounding box center [192, 230] width 6 height 6
type input "**********"
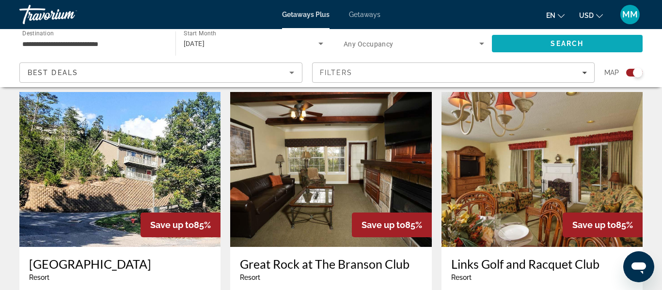
scroll to position [678, 0]
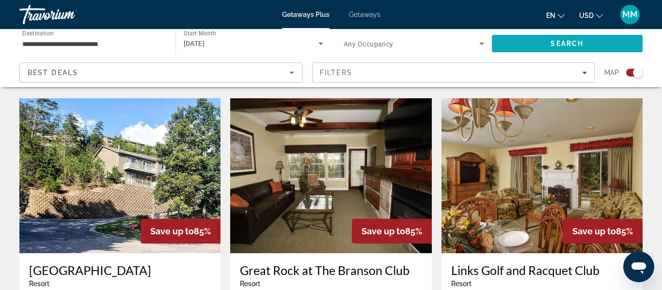
click at [600, 48] on span "Search" at bounding box center [567, 43] width 151 height 23
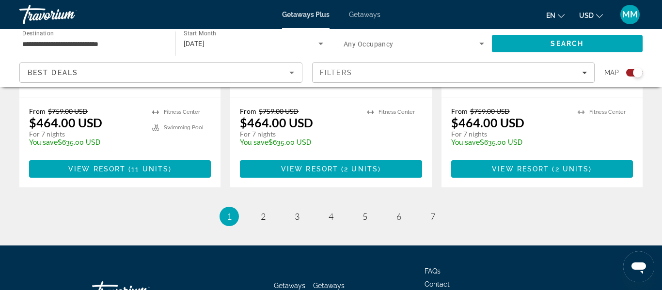
scroll to position [1622, 0]
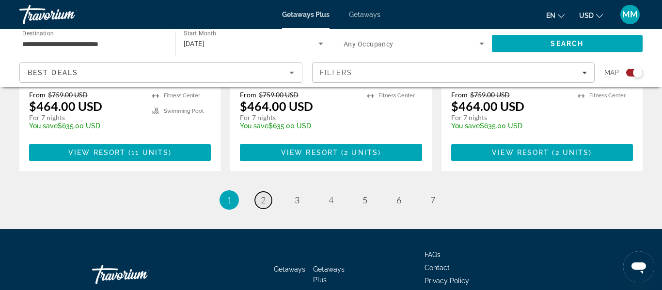
click at [261, 195] on span "2" at bounding box center [263, 200] width 5 height 11
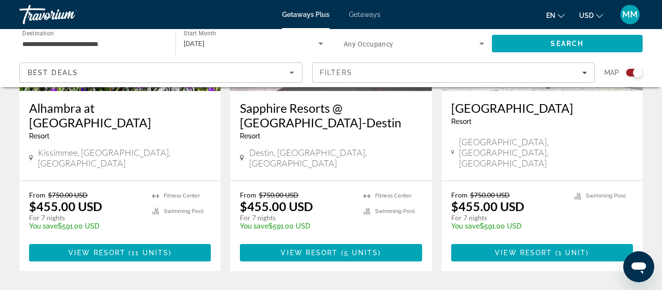
scroll to position [1543, 0]
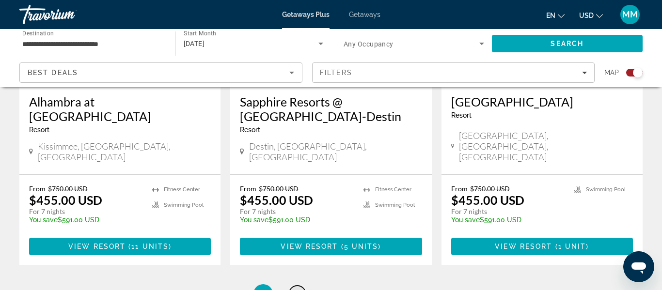
click at [297, 289] on span "3" at bounding box center [297, 294] width 5 height 11
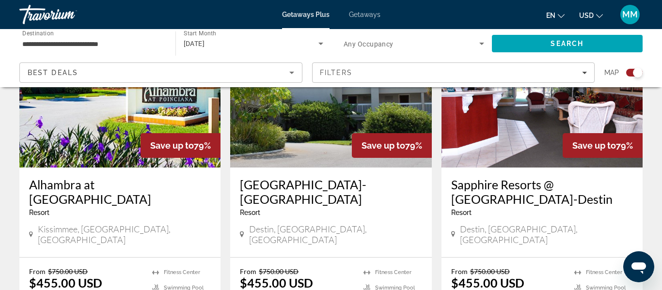
scroll to position [804, 0]
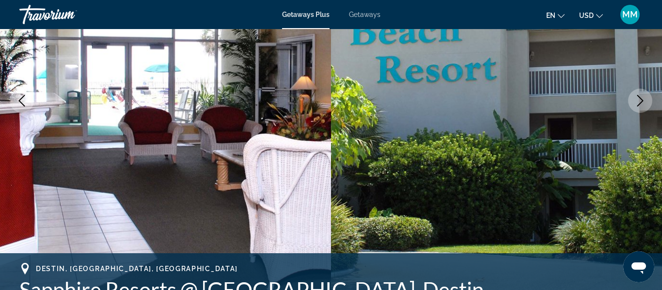
scroll to position [57, 0]
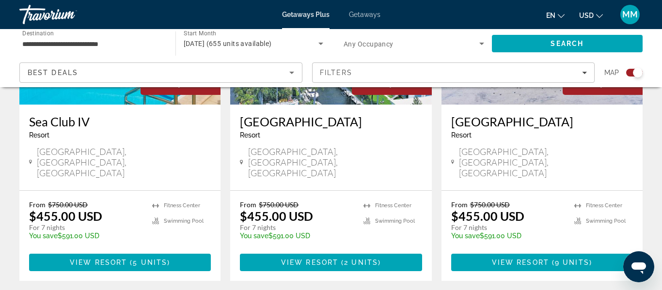
scroll to position [1554, 0]
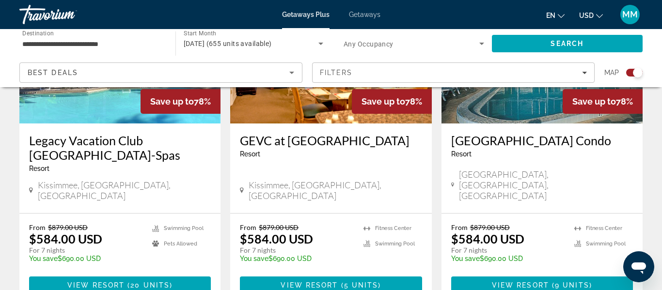
scroll to position [1557, 0]
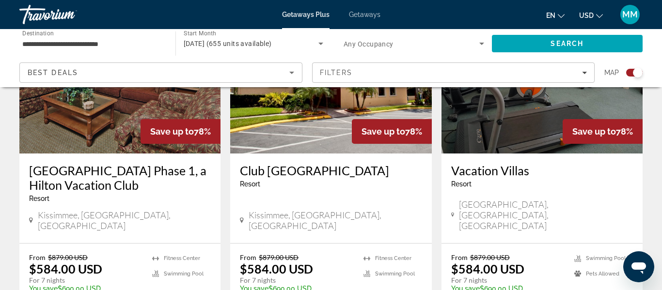
scroll to position [1545, 0]
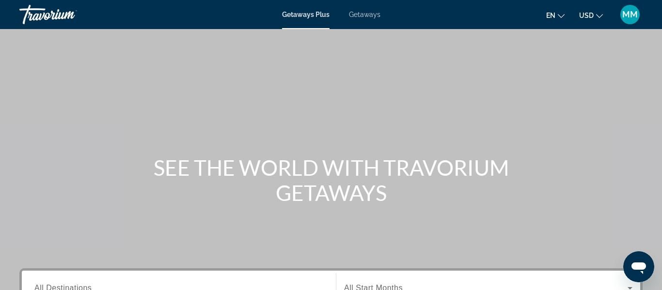
click at [359, 16] on span "Getaways" at bounding box center [365, 15] width 32 height 8
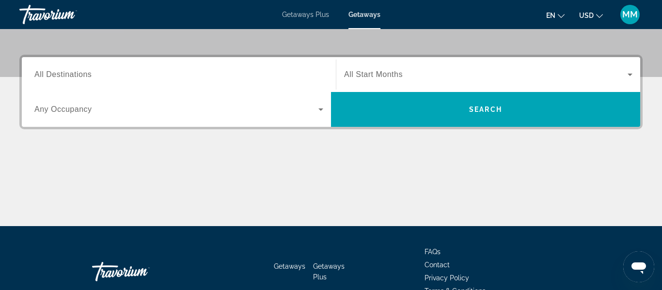
scroll to position [214, 0]
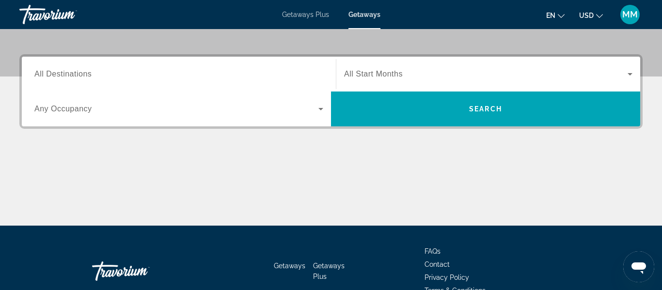
click at [75, 80] on div "Destination All Destinations" at bounding box center [178, 75] width 289 height 28
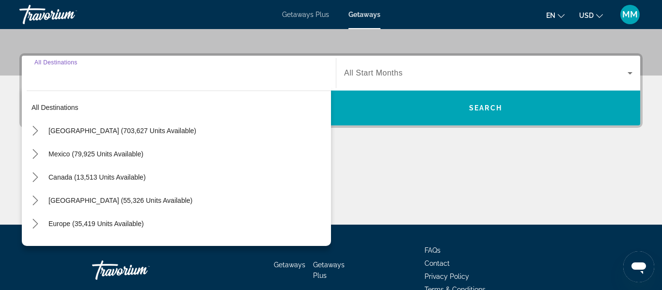
scroll to position [237, 0]
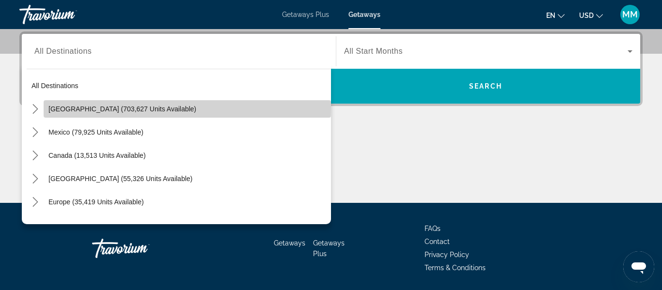
click at [67, 107] on span "[GEOGRAPHIC_DATA] (703,627 units available)" at bounding box center [122, 109] width 148 height 8
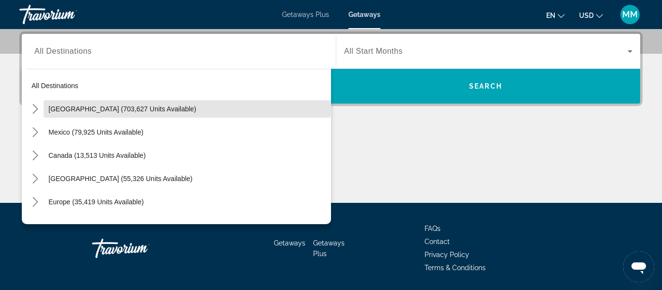
type input "**********"
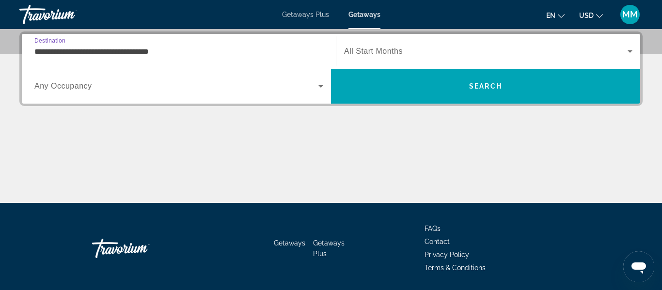
click at [380, 54] on span "All Start Months" at bounding box center [373, 51] width 59 height 8
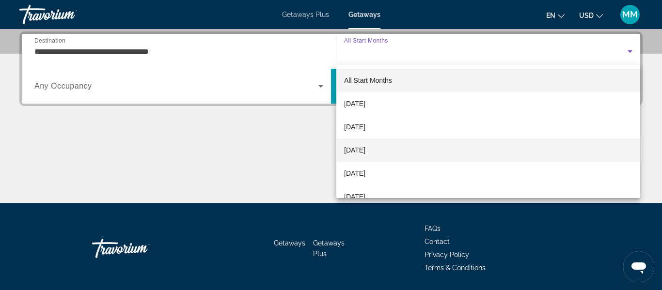
click at [363, 149] on span "[DATE]" at bounding box center [354, 151] width 21 height 12
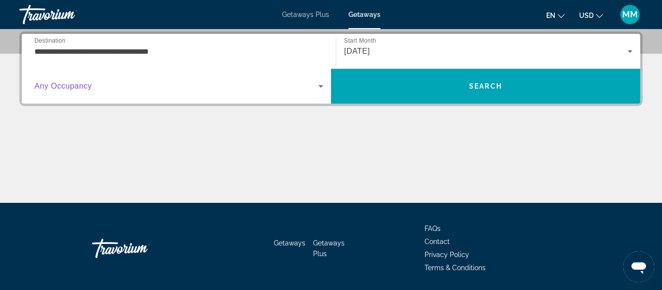
click at [318, 86] on icon "Search widget" at bounding box center [321, 87] width 12 height 12
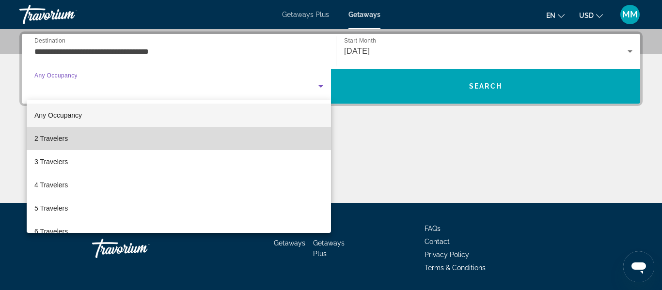
click at [50, 141] on span "2 Travelers" at bounding box center [50, 139] width 33 height 12
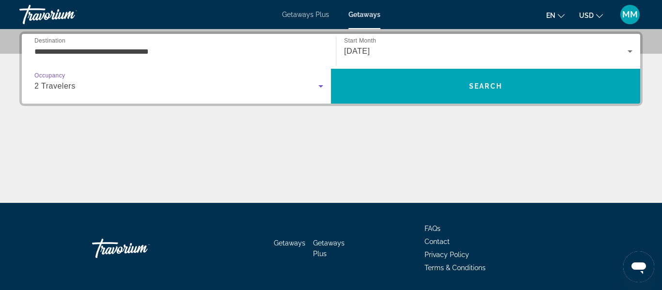
click at [199, 93] on div "2 Travelers" at bounding box center [178, 86] width 289 height 27
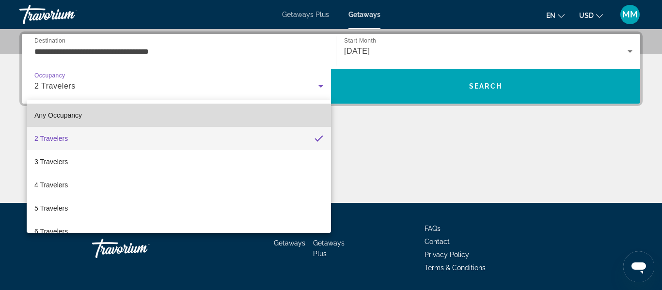
drag, startPoint x: 39, startPoint y: 117, endPoint x: 74, endPoint y: 112, distance: 35.3
click at [41, 117] on span "Any Occupancy" at bounding box center [58, 116] width 48 height 8
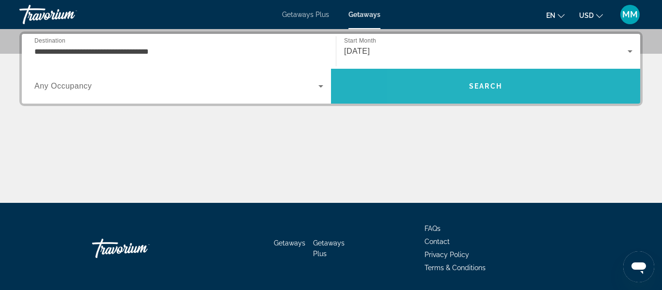
click at [452, 85] on span "Search" at bounding box center [485, 86] width 309 height 23
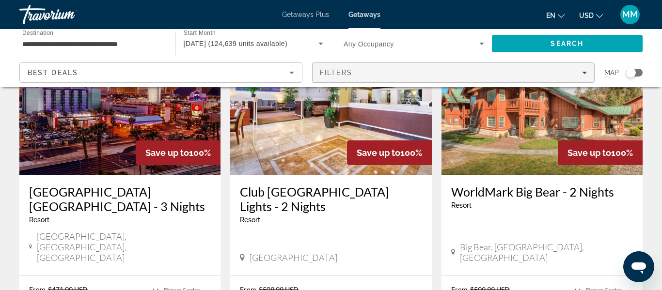
scroll to position [106, 0]
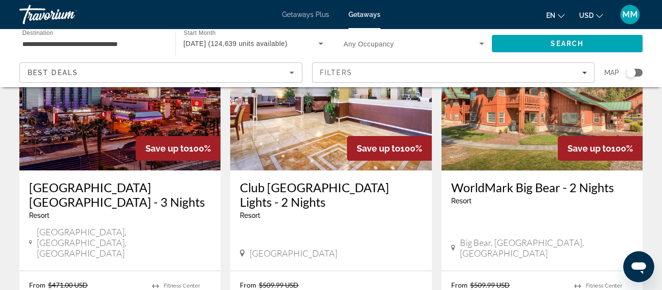
click at [632, 75] on div "Search widget" at bounding box center [632, 73] width 10 height 10
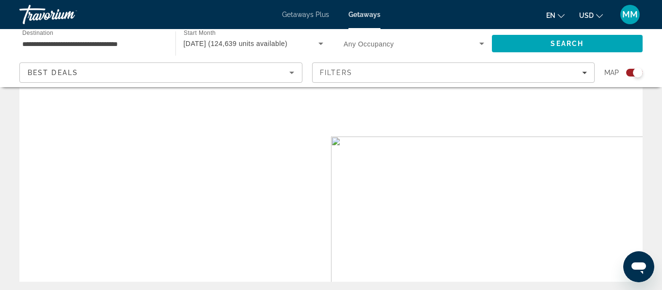
scroll to position [406, 0]
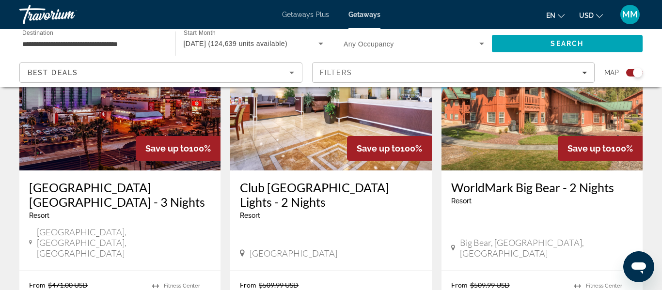
click at [639, 72] on div "Search widget" at bounding box center [638, 73] width 10 height 10
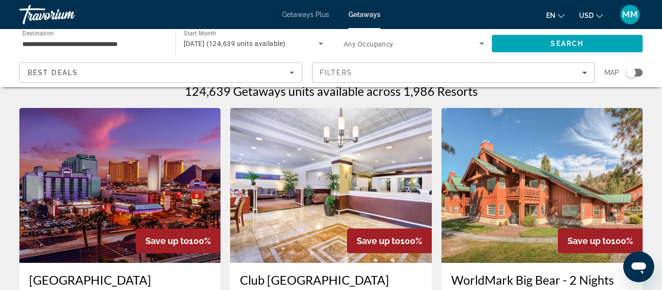
scroll to position [0, 0]
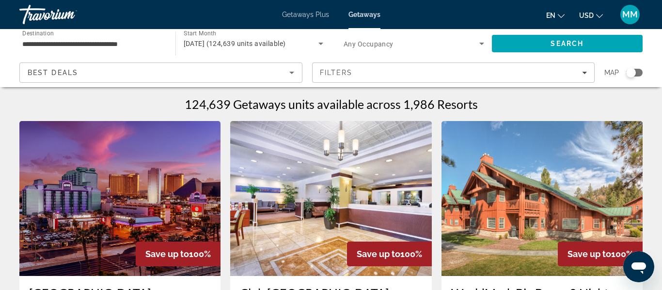
click at [630, 70] on div "Search widget" at bounding box center [632, 73] width 10 height 10
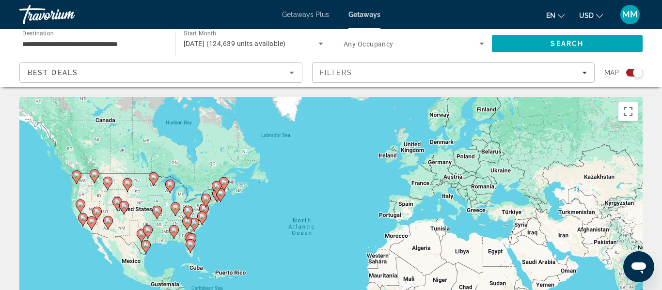
click at [191, 243] on image "Main content" at bounding box center [191, 245] width 6 height 6
click at [191, 246] on image "Main content" at bounding box center [191, 245] width 6 height 6
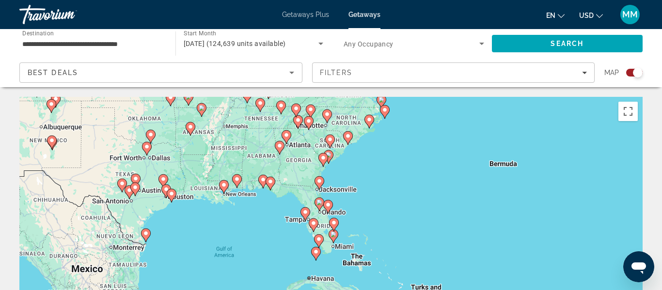
click at [321, 204] on image "Main content" at bounding box center [320, 203] width 6 height 6
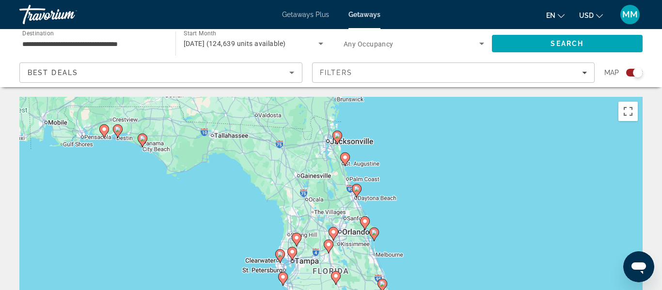
click at [347, 237] on div "To navigate, press the arrow keys. To activate drag with keyboard, press Alt + …" at bounding box center [331, 242] width 624 height 291
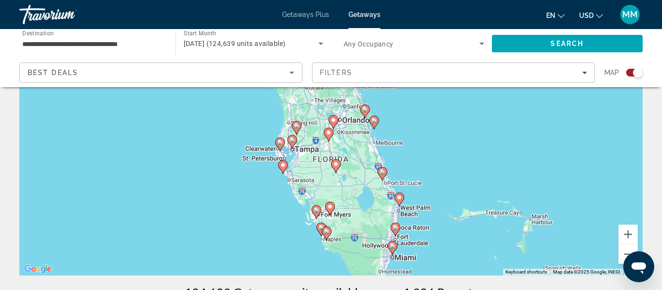
scroll to position [112, 0]
click at [374, 122] on image "Main content" at bounding box center [374, 121] width 6 height 6
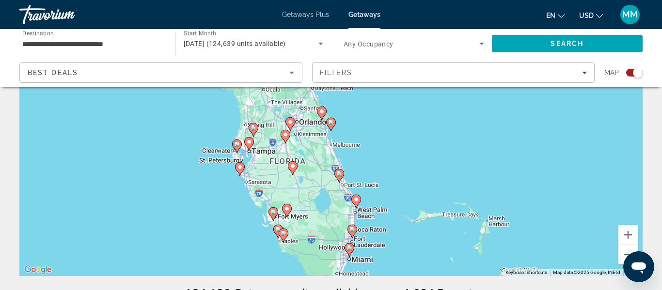
click at [252, 129] on image "Main content" at bounding box center [254, 128] width 6 height 6
type input "**********"
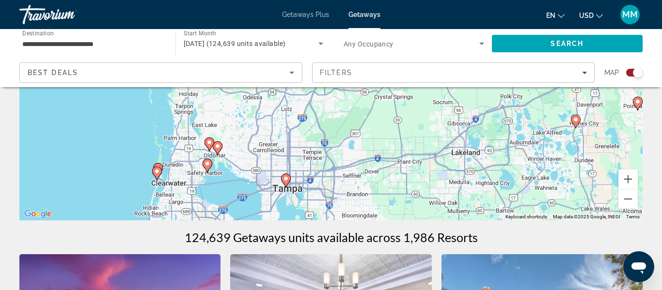
scroll to position [160, 0]
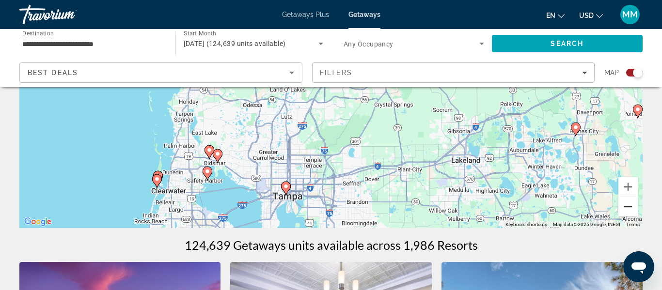
click at [628, 208] on button "Zoom out" at bounding box center [628, 206] width 19 height 19
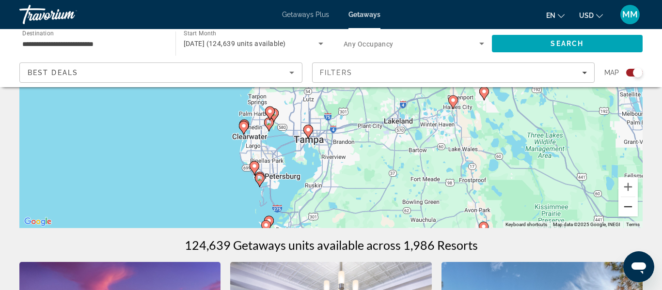
click at [627, 208] on button "Zoom out" at bounding box center [628, 206] width 19 height 19
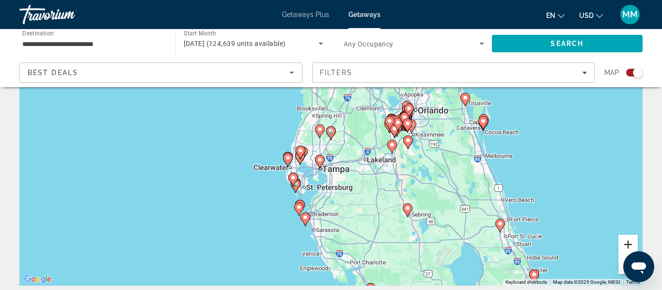
scroll to position [42, 0]
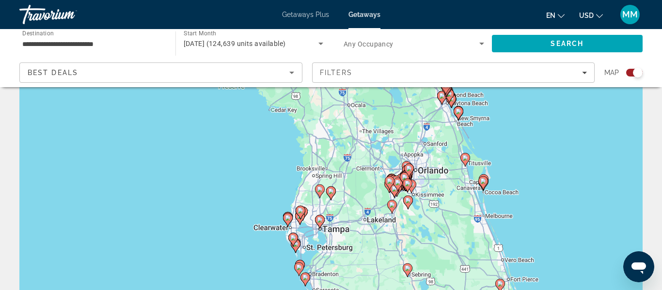
click at [426, 172] on div "To activate drag with keyboard, press Alt + Enter. Once in keyboard drag state,…" at bounding box center [331, 200] width 624 height 291
click at [612, 41] on span "Search" at bounding box center [567, 43] width 151 height 23
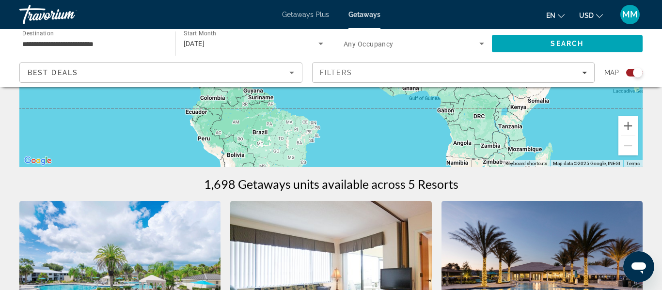
scroll to position [214, 0]
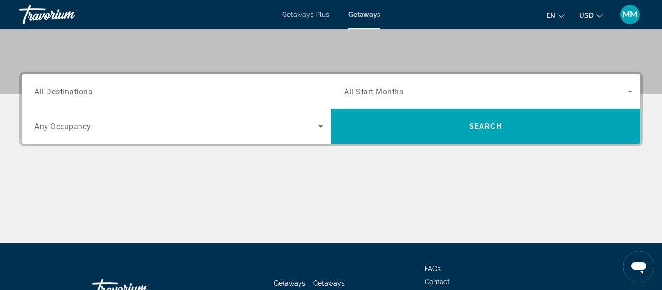
scroll to position [207, 0]
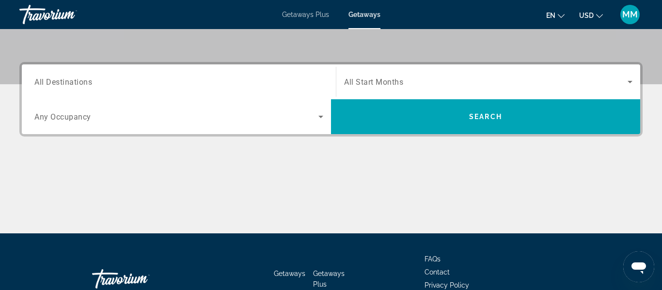
click at [161, 77] on input "Destination All Destinations" at bounding box center [178, 83] width 289 height 12
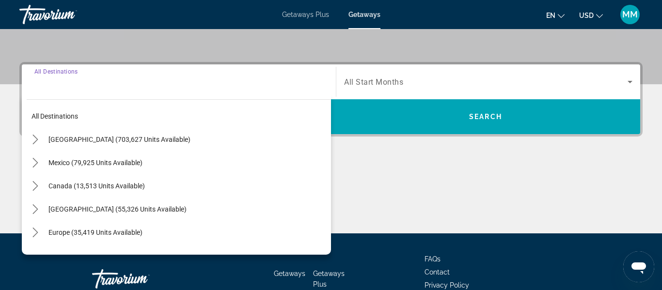
scroll to position [237, 0]
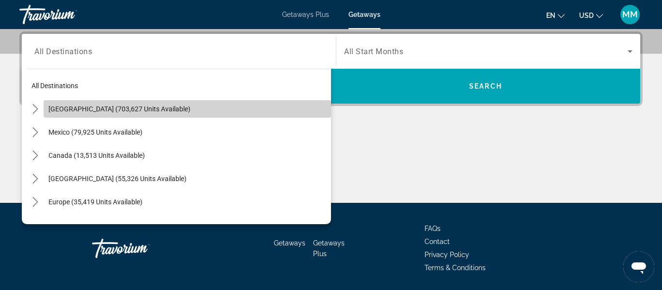
click at [124, 107] on span "[GEOGRAPHIC_DATA] (703,627 units available)" at bounding box center [119, 109] width 142 height 8
type input "**********"
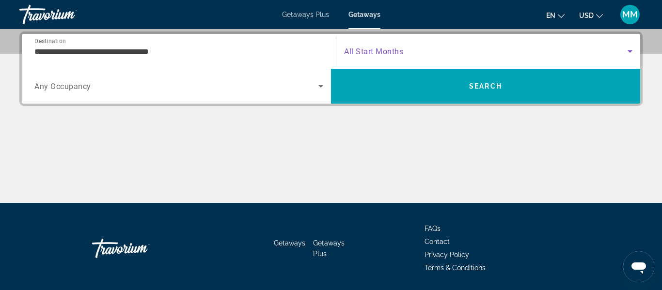
click at [406, 57] on span "Search widget" at bounding box center [486, 52] width 284 height 12
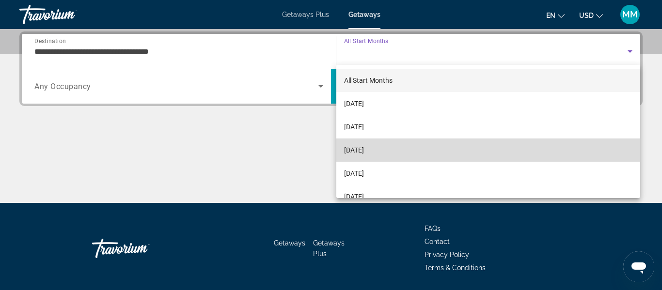
click at [356, 152] on span "[DATE]" at bounding box center [354, 151] width 20 height 12
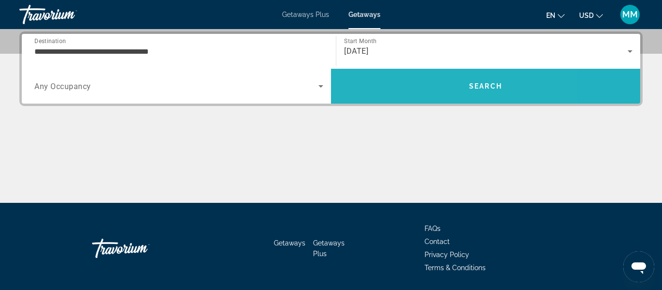
click at [363, 91] on span "Search" at bounding box center [485, 86] width 309 height 23
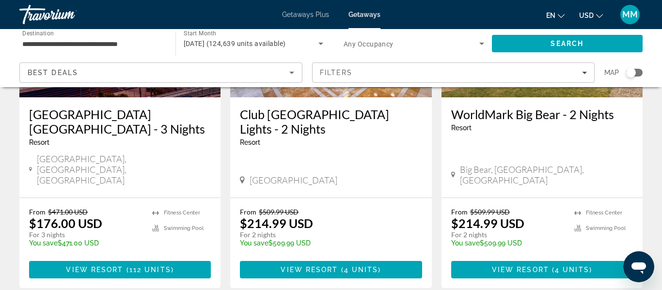
scroll to position [188, 0]
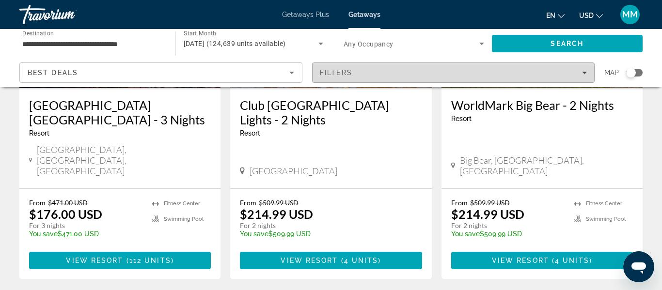
click at [429, 75] on div "Filters" at bounding box center [454, 73] width 268 height 8
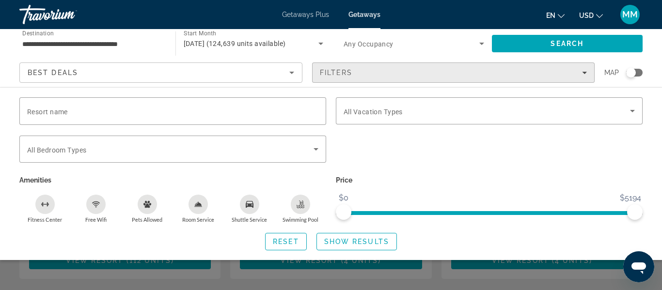
click at [433, 75] on div "Filters" at bounding box center [454, 73] width 268 height 8
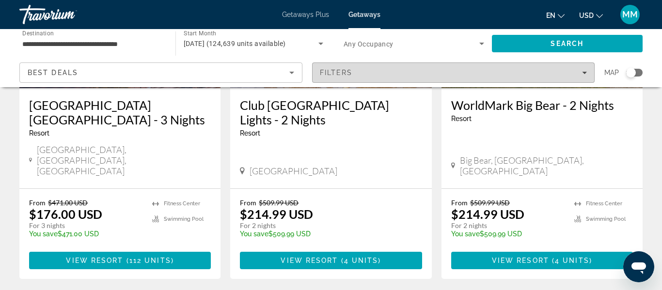
click at [586, 72] on icon "Filters" at bounding box center [584, 72] width 5 height 5
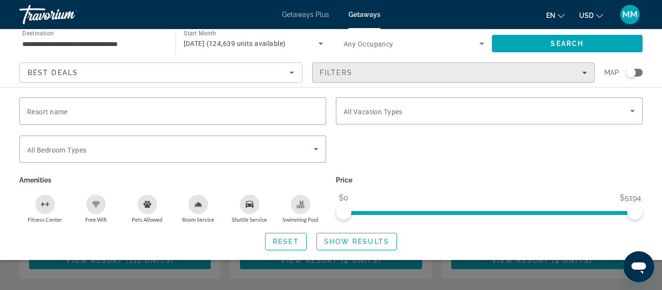
click at [586, 72] on icon "Filters" at bounding box center [584, 72] width 5 height 5
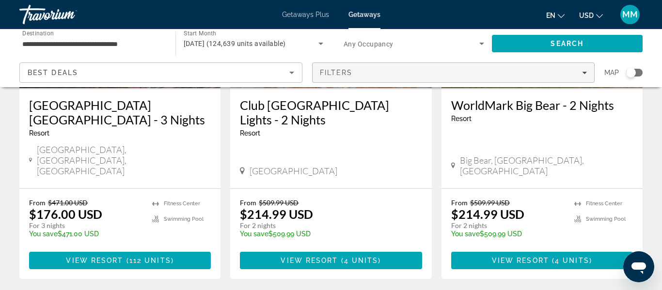
click at [585, 72] on icon "Filters" at bounding box center [584, 73] width 5 height 2
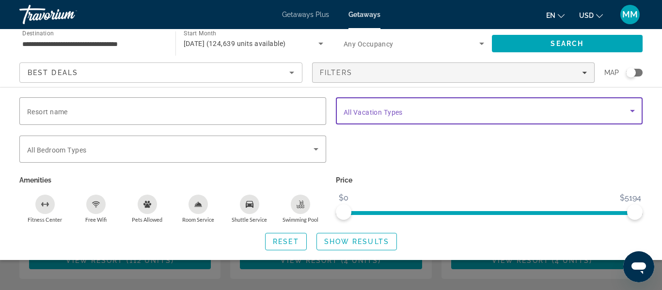
click at [468, 116] on span "Search widget" at bounding box center [487, 111] width 287 height 12
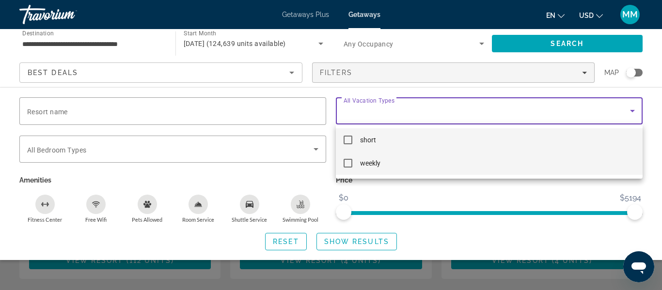
click at [350, 162] on mat-pseudo-checkbox at bounding box center [348, 163] width 9 height 9
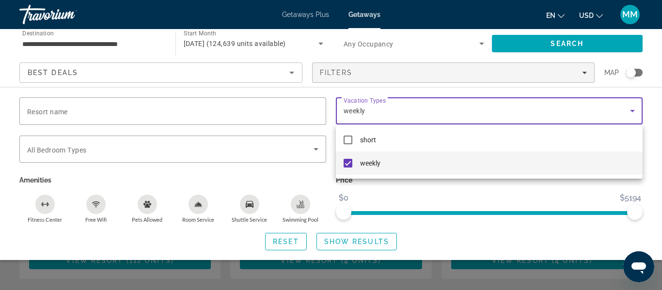
click at [350, 245] on div at bounding box center [331, 145] width 662 height 290
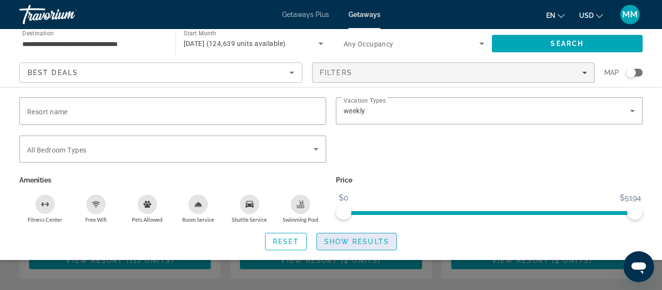
click at [352, 241] on span "Show Results" at bounding box center [356, 242] width 65 height 8
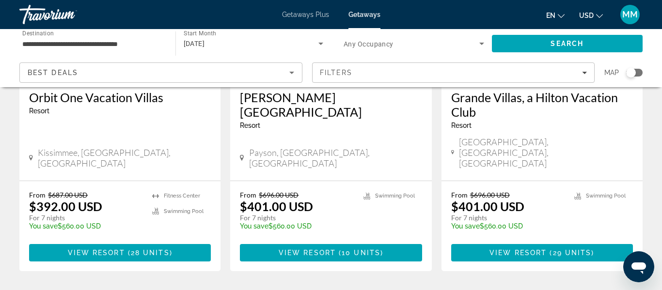
scroll to position [1286, 0]
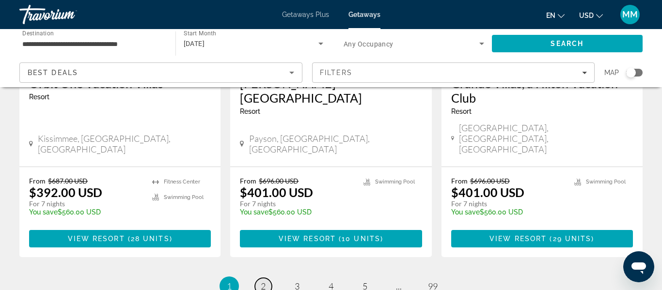
click at [261, 281] on span "2" at bounding box center [263, 286] width 5 height 11
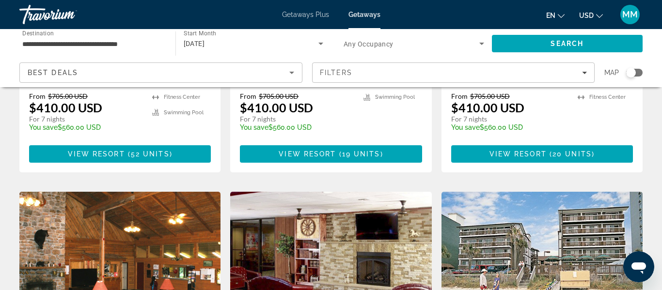
scroll to position [1033, 0]
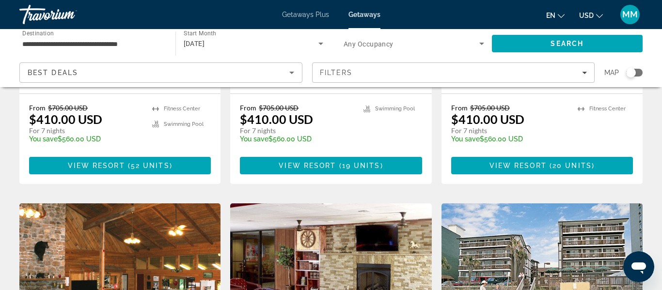
click at [347, 204] on img "Main content" at bounding box center [330, 281] width 201 height 155
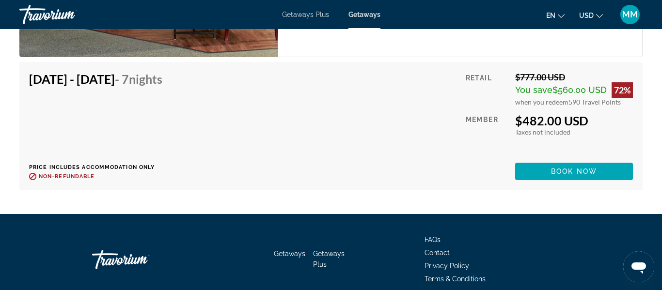
scroll to position [2523, 0]
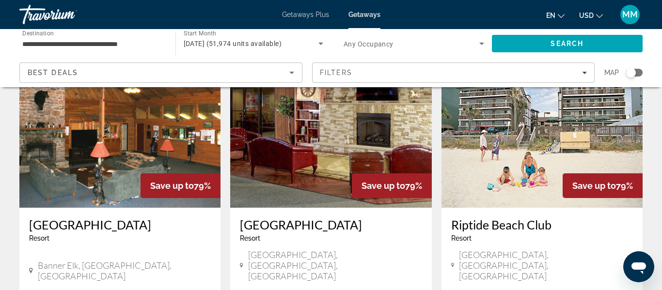
scroll to position [1187, 0]
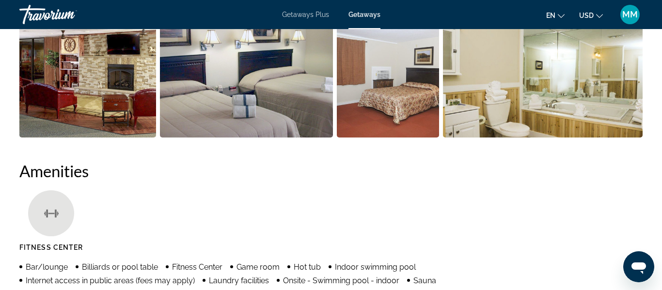
scroll to position [670, 0]
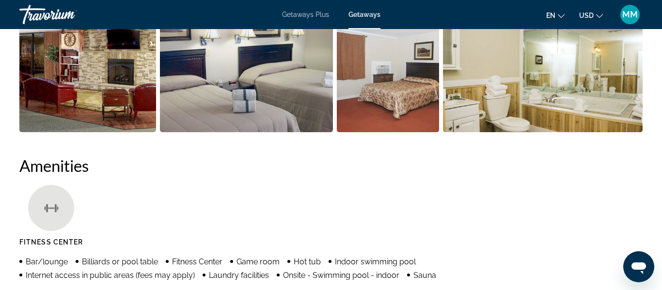
click at [521, 81] on img "Open full-screen image slider" at bounding box center [543, 72] width 200 height 120
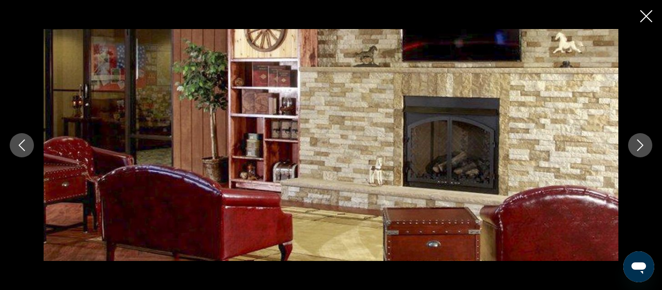
click at [642, 143] on icon "Next image" at bounding box center [641, 146] width 6 height 12
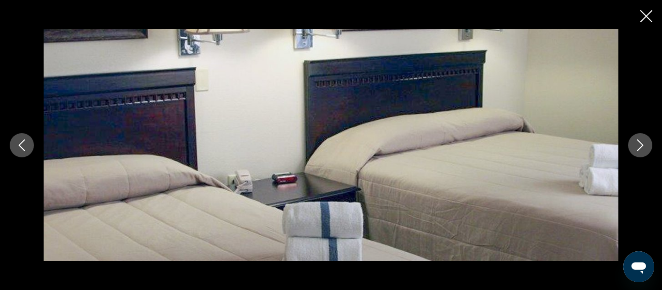
click at [642, 143] on icon "Next image" at bounding box center [641, 146] width 6 height 12
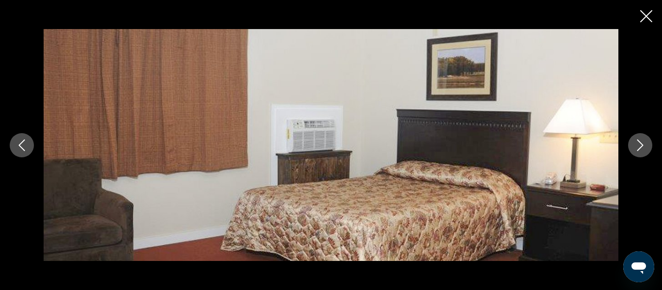
click at [642, 143] on icon "Next image" at bounding box center [641, 146] width 6 height 12
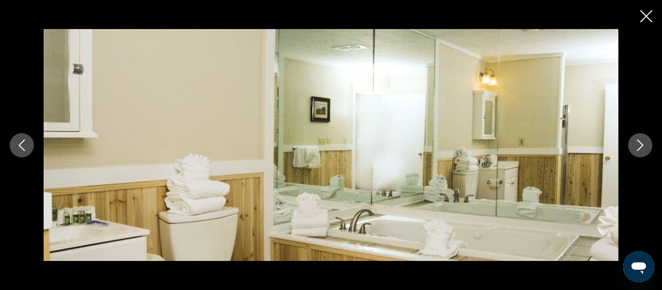
click at [642, 143] on icon "Next image" at bounding box center [641, 146] width 6 height 12
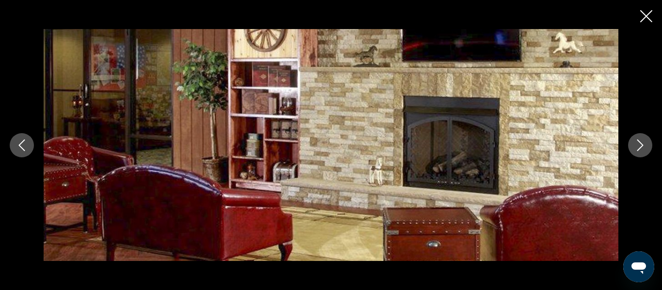
click at [642, 143] on icon "Next image" at bounding box center [641, 146] width 6 height 12
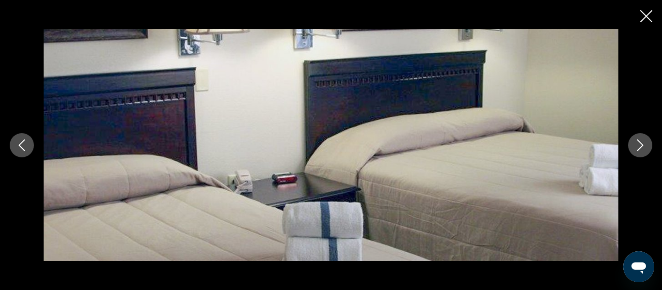
click at [642, 143] on icon "Next image" at bounding box center [641, 146] width 6 height 12
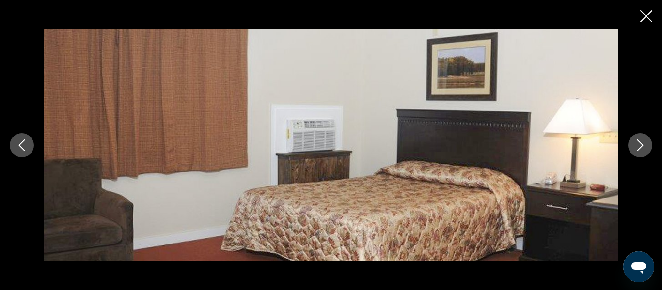
click at [642, 143] on icon "Next image" at bounding box center [641, 146] width 6 height 12
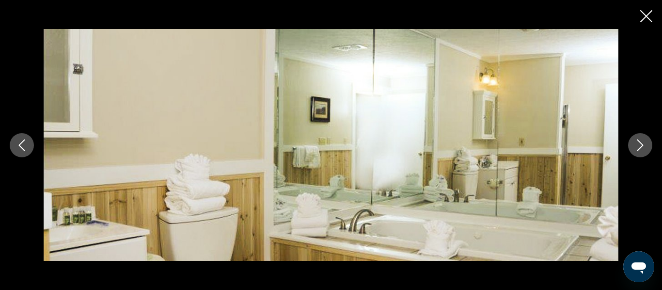
click at [649, 17] on icon "Close slideshow" at bounding box center [647, 16] width 12 height 12
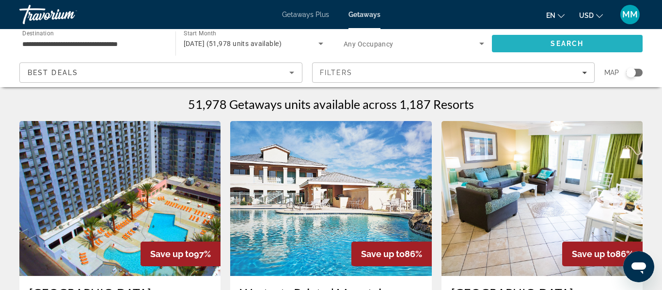
click at [512, 51] on span "Search" at bounding box center [567, 43] width 151 height 23
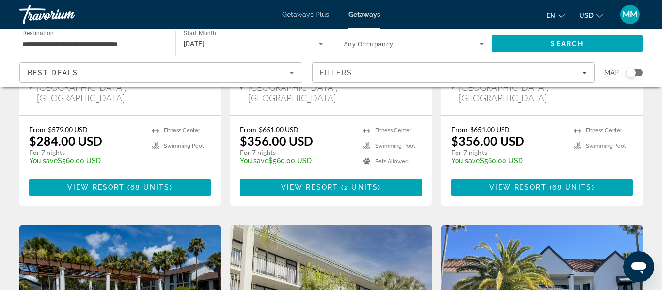
scroll to position [263, 0]
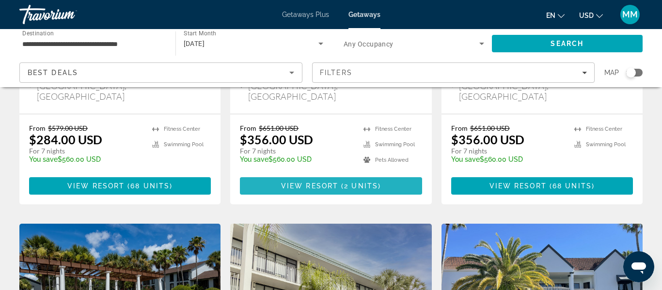
click at [337, 182] on span "View Resort" at bounding box center [309, 186] width 57 height 8
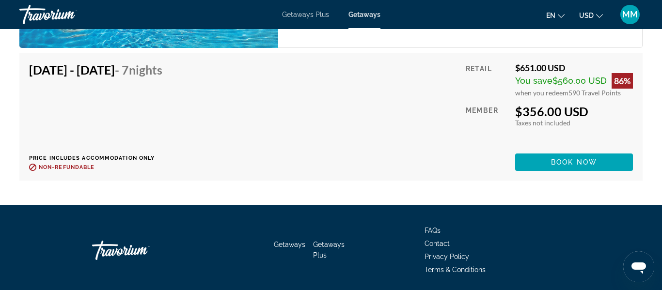
scroll to position [1938, 0]
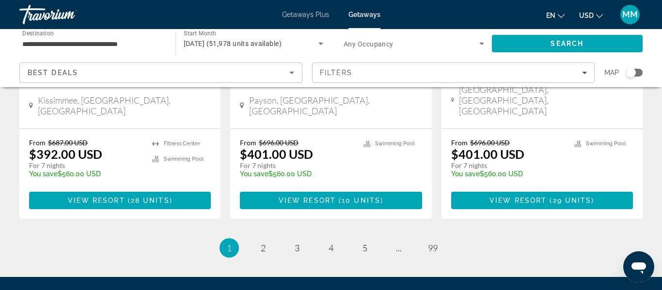
scroll to position [1328, 0]
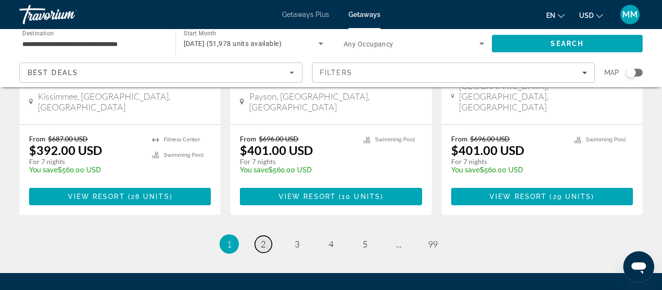
click at [263, 239] on span "2" at bounding box center [263, 244] width 5 height 11
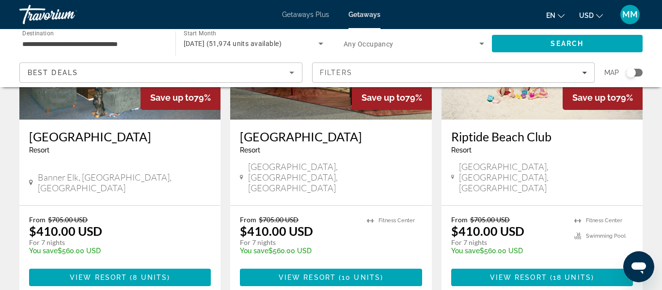
scroll to position [1275, 0]
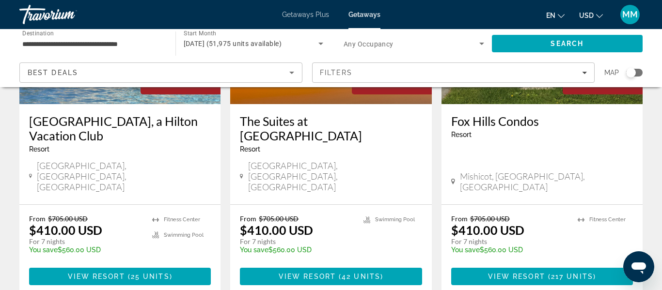
scroll to position [1272, 0]
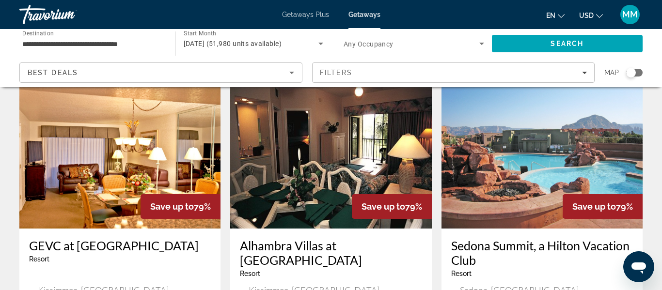
scroll to position [403, 0]
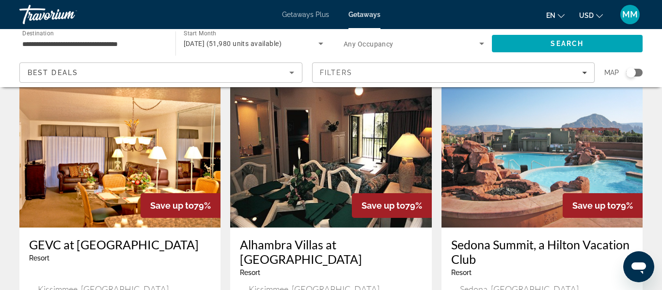
click at [509, 255] on h3 "Sedona Summit, a Hilton Vacation Club" at bounding box center [543, 252] width 182 height 29
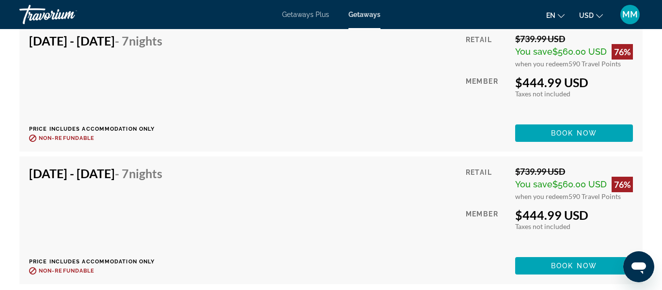
scroll to position [3428, 0]
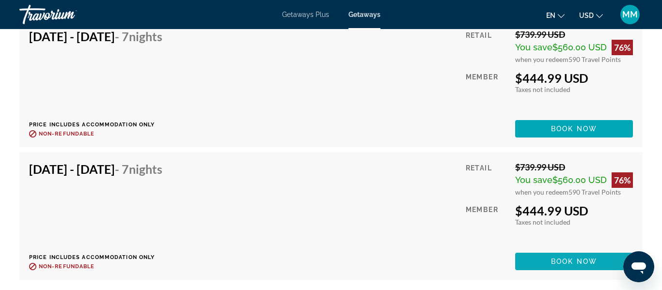
click at [554, 262] on span "Book now" at bounding box center [574, 262] width 46 height 8
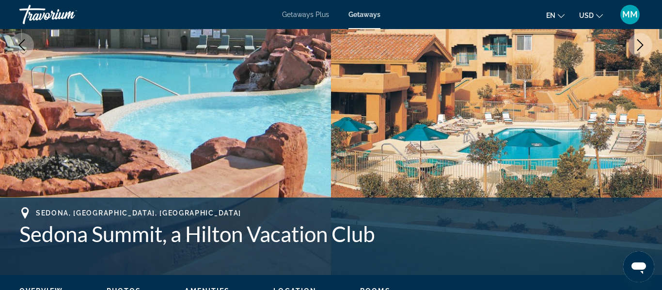
scroll to position [216, 0]
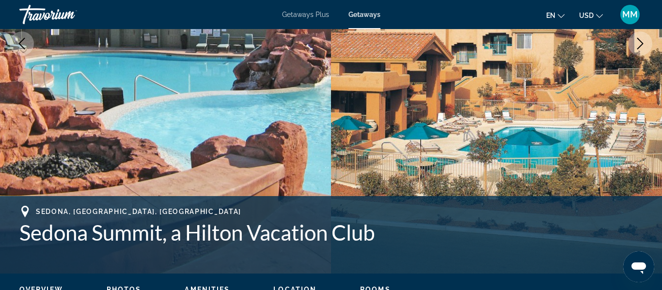
click at [643, 41] on icon "Next image" at bounding box center [641, 44] width 12 height 12
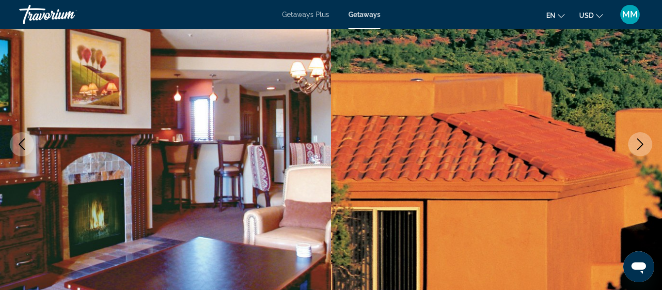
scroll to position [113, 0]
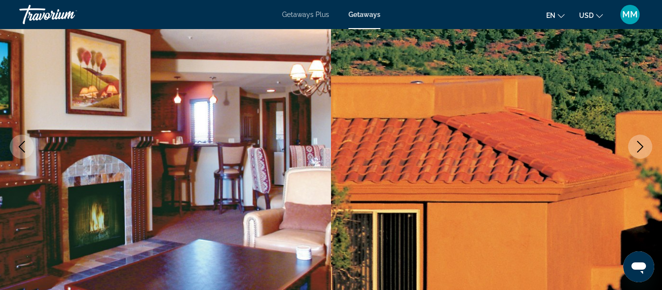
click at [642, 147] on icon "Next image" at bounding box center [641, 147] width 6 height 12
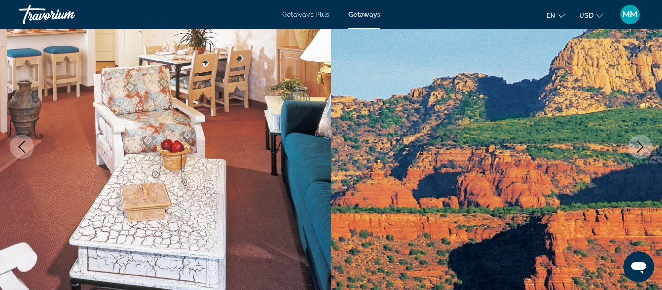
click at [643, 148] on icon "Next image" at bounding box center [641, 147] width 12 height 12
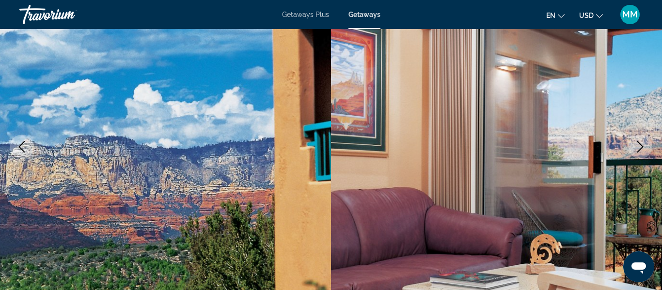
click at [644, 150] on icon "Next image" at bounding box center [641, 147] width 12 height 12
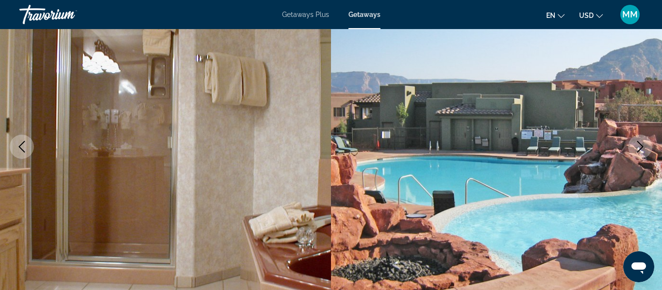
click at [643, 150] on icon "Next image" at bounding box center [641, 147] width 12 height 12
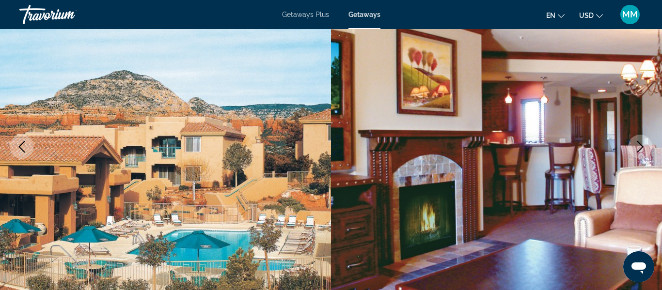
click at [643, 150] on icon "Next image" at bounding box center [641, 147] width 12 height 12
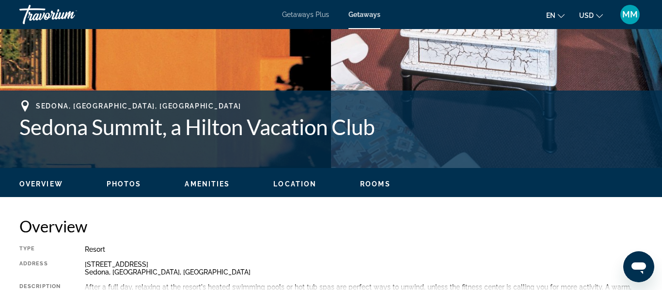
scroll to position [320, 0]
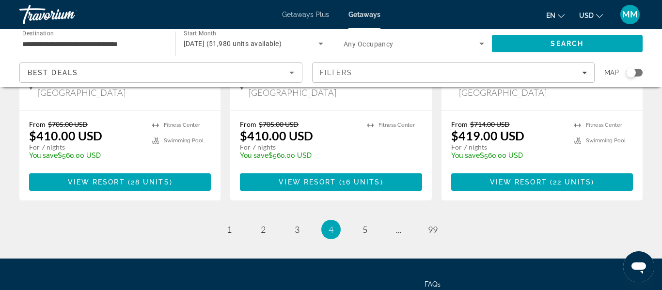
scroll to position [1351, 0]
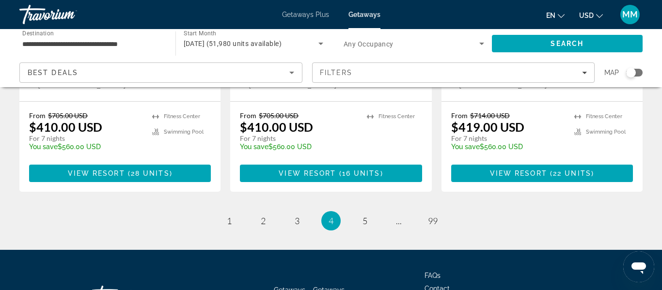
drag, startPoint x: 16, startPoint y: 81, endPoint x: 566, endPoint y: 130, distance: 553.1
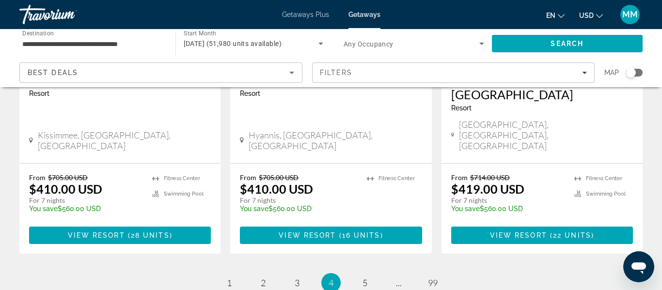
scroll to position [1293, 0]
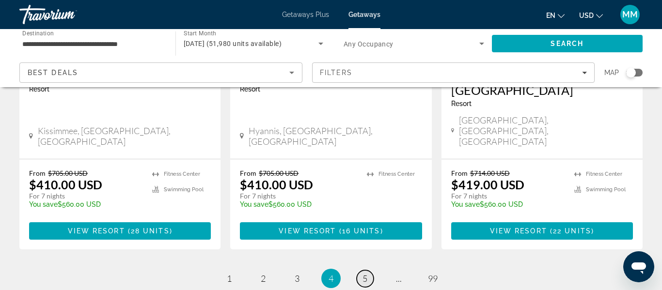
click at [363, 274] on span "5" at bounding box center [365, 279] width 5 height 11
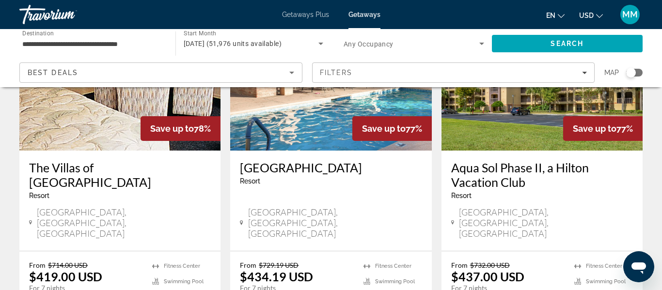
scroll to position [1270, 0]
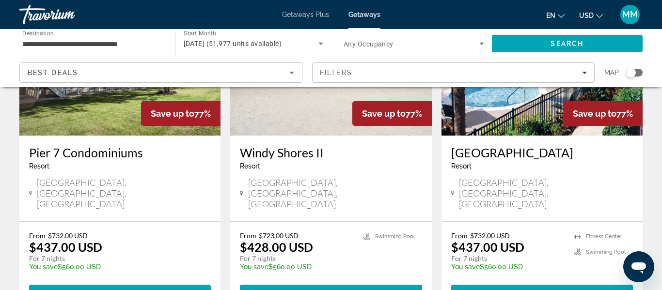
scroll to position [1277, 0]
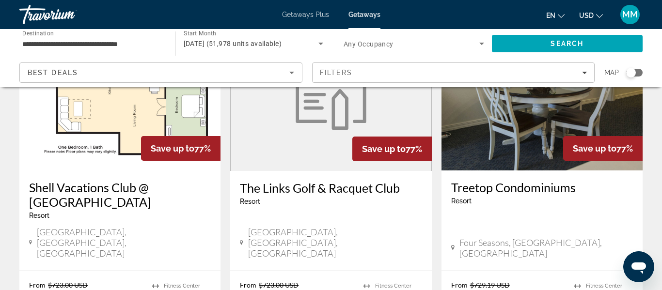
scroll to position [425, 0]
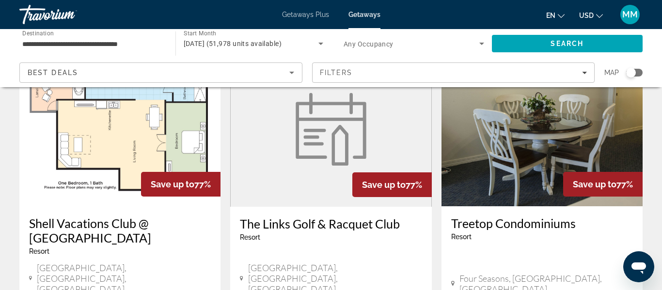
click at [110, 112] on img "Main content" at bounding box center [119, 128] width 201 height 155
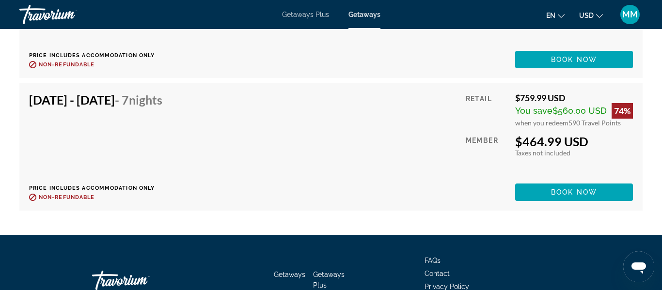
scroll to position [2461, 0]
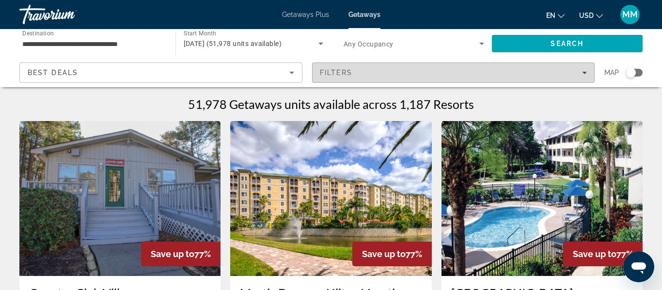
click at [446, 68] on span "Filters" at bounding box center [454, 72] width 282 height 23
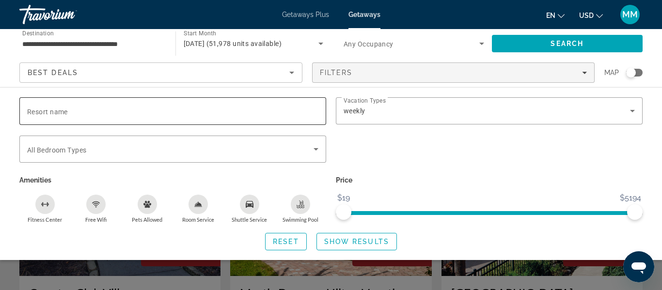
click at [94, 114] on input "Resort name" at bounding box center [172, 112] width 291 height 12
click at [220, 114] on input "Resort name" at bounding box center [172, 112] width 291 height 12
type input "*******"
type input "**********"
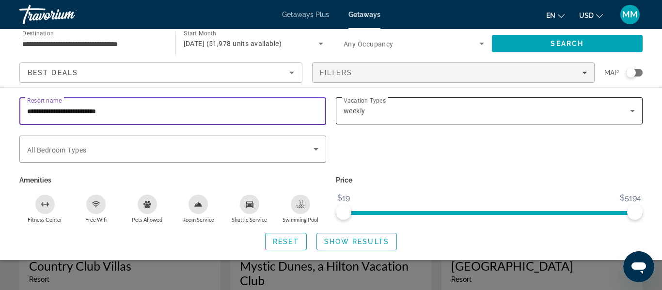
scroll to position [33, 0]
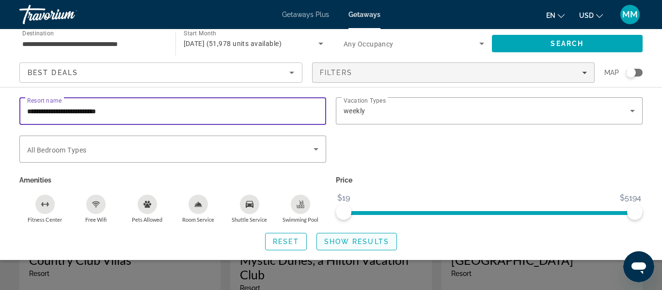
click at [353, 242] on span "Show Results" at bounding box center [356, 242] width 65 height 8
